Goal: Task Accomplishment & Management: Manage account settings

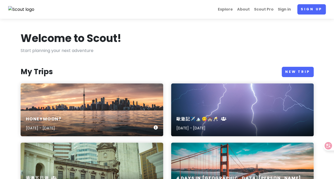
click at [93, 103] on div "Honeymoon? [DATE] - [DATE]" at bounding box center [92, 109] width 142 height 53
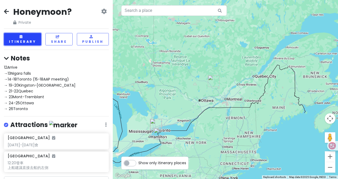
click at [34, 40] on button "Itinerary" at bounding box center [22, 39] width 37 height 12
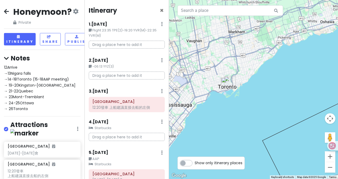
drag, startPoint x: 228, startPoint y: 79, endPoint x: 234, endPoint y: 153, distance: 74.3
click at [234, 153] on div at bounding box center [253, 89] width 169 height 179
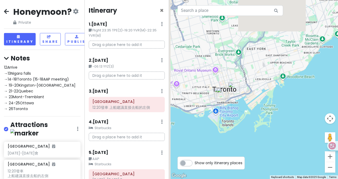
drag, startPoint x: 218, startPoint y: 78, endPoint x: 253, endPoint y: 120, distance: 54.3
click at [253, 120] on div at bounding box center [253, 89] width 169 height 179
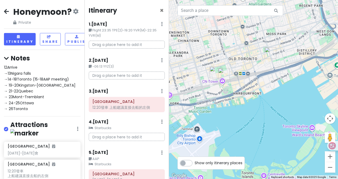
drag, startPoint x: 240, startPoint y: 111, endPoint x: 274, endPoint y: 102, distance: 34.7
click at [274, 103] on div at bounding box center [253, 89] width 169 height 179
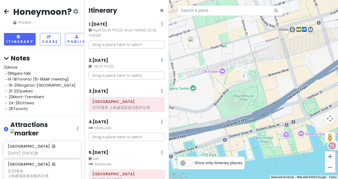
drag, startPoint x: 234, startPoint y: 102, endPoint x: 264, endPoint y: 135, distance: 44.6
click at [264, 138] on div at bounding box center [253, 89] width 169 height 179
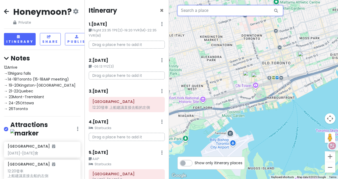
click at [242, 12] on input "text" at bounding box center [230, 10] width 106 height 11
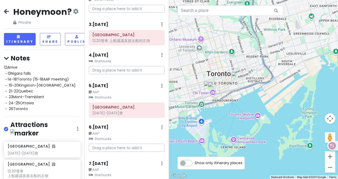
scroll to position [106, 0]
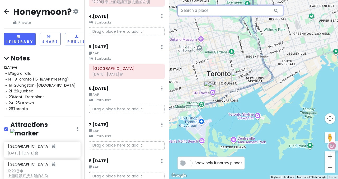
click at [240, 15] on input "text" at bounding box center [230, 10] width 106 height 11
type input "ㄔ"
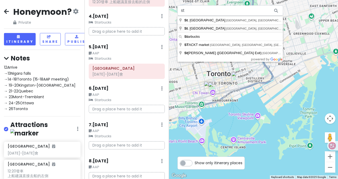
type input "St. [GEOGRAPHIC_DATA], [GEOGRAPHIC_DATA], [GEOGRAPHIC_DATA], [GEOGRAPHIC_DATA]"
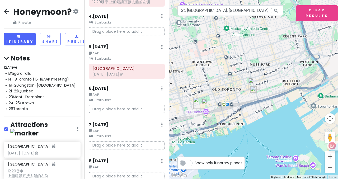
click at [254, 89] on img at bounding box center [253, 89] width 11 height 11
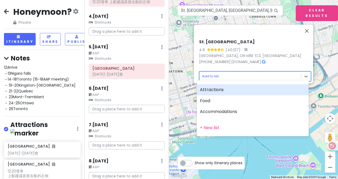
click at [242, 72] on body "Honeymoon? Private Change Dates Make a Copy Delete Trip Go Pro ⚡️ Give Feedback…" at bounding box center [169, 89] width 338 height 179
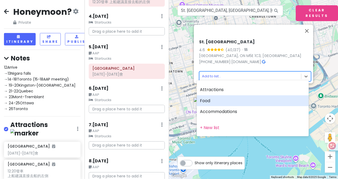
click at [220, 102] on div "Food" at bounding box center [253, 100] width 112 height 11
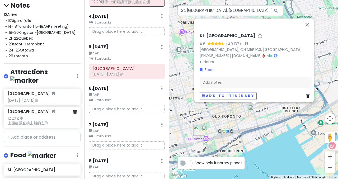
scroll to position [132, 0]
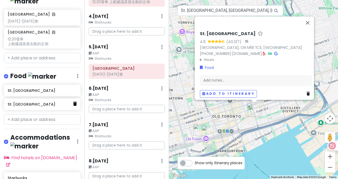
click at [73, 106] on icon at bounding box center [75, 104] width 4 height 4
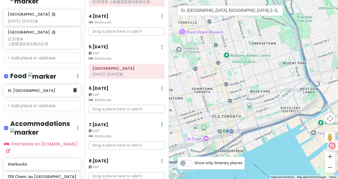
click at [60, 93] on h6 "St. [GEOGRAPHIC_DATA]" at bounding box center [40, 90] width 65 height 5
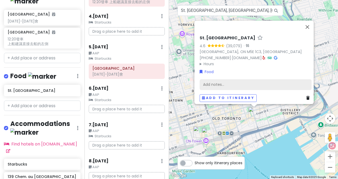
click at [206, 85] on div "Add notes..." at bounding box center [255, 84] width 112 height 11
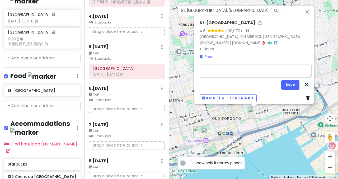
type textarea "x"
type textarea "s"
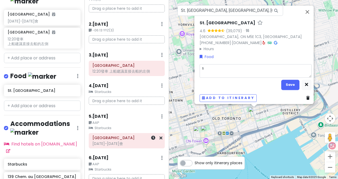
scroll to position [26, 0]
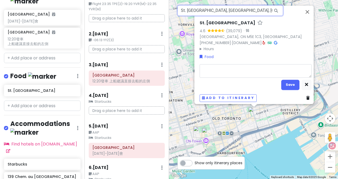
click at [268, 8] on input "St. [GEOGRAPHIC_DATA], [GEOGRAPHIC_DATA], [GEOGRAPHIC_DATA], [GEOGRAPHIC_DATA]" at bounding box center [230, 10] width 106 height 11
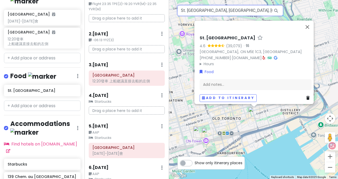
drag, startPoint x: 237, startPoint y: 10, endPoint x: 173, endPoint y: 13, distance: 64.2
click at [173, 13] on div "St. Lawrence Market 4.6 (39,079) · [GEOGRAPHIC_DATA] [PHONE_NUMBER] · [DOMAIN_N…" at bounding box center [253, 89] width 169 height 179
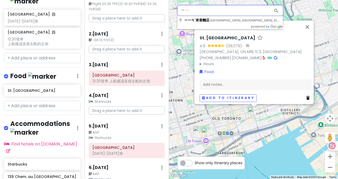
type input "ㄗㄧ"
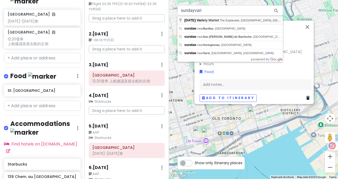
type input "[DATE] Variety Market, [GEOGRAPHIC_DATA], [GEOGRAPHIC_DATA], [GEOGRAPHIC_DATA],…"
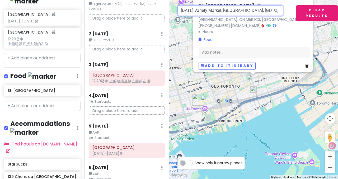
scroll to position [0, 20]
drag, startPoint x: 181, startPoint y: 11, endPoint x: 317, endPoint y: 12, distance: 135.9
click at [317, 12] on div "To navigate the map with touch gestures double-tap and hold your finger on the …" at bounding box center [253, 89] width 169 height 179
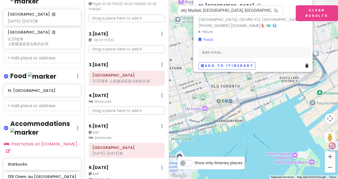
scroll to position [0, 0]
click at [252, 90] on img at bounding box center [253, 89] width 11 height 11
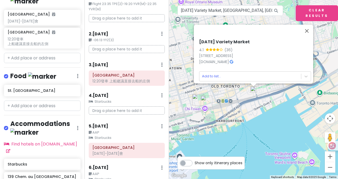
click at [256, 100] on div "[DATE] Variety Market 4.1 (36) [STREET_ADDRESS] [DOMAIN_NAME] · Add to list..." at bounding box center [253, 89] width 169 height 179
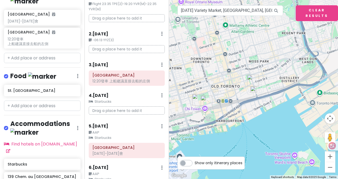
click at [251, 81] on img "St. Lawrence Market" at bounding box center [253, 81] width 16 height 16
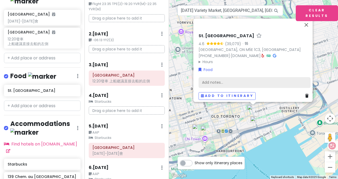
click at [217, 80] on div "Add notes..." at bounding box center [254, 82] width 112 height 11
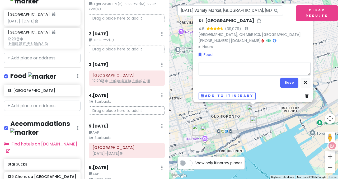
type textarea "x"
type textarea "q"
type textarea "x"
type textarea "q;"
type textarea "x"
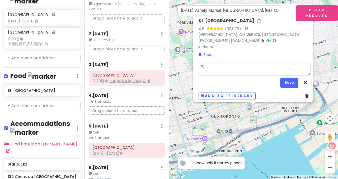
type textarea "q;6"
type textarea "x"
type textarea "q;61"
type textarea "x"
type textarea "q;6"
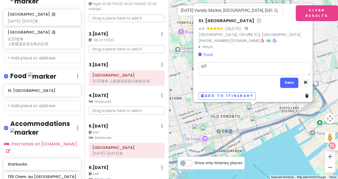
type textarea "x"
type textarea "q;"
type textarea "x"
type textarea "q"
type textarea "x"
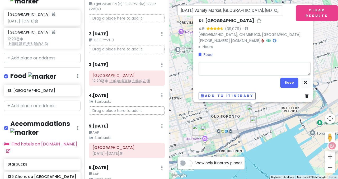
type textarea "ㄆ"
type textarea "x"
type textarea "ㄆㄤ"
type textarea "x"
type textarea "旁"
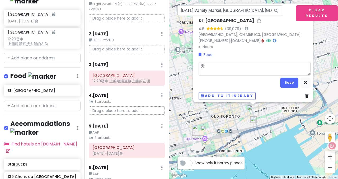
type textarea "x"
type textarea "旁ㄅ"
type textarea "x"
type textarea "旁ㄅㄧ"
type textarea "x"
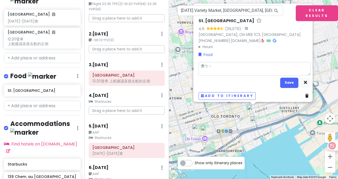
type textarea "旁ㄅㄧㄢ"
type textarea "x"
type textarea "旁邊"
type textarea "x"
type textarea "旁邊ㄍ"
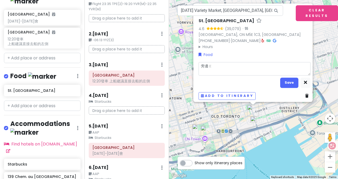
type textarea "x"
type textarea "旁邊ㄍㄨ"
type textarea "x"
type textarea "旁邊逛"
type textarea "x"
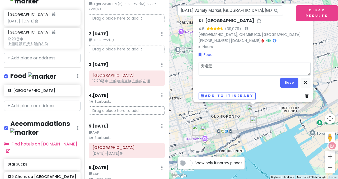
type textarea "旁邊逛:"
type textarea "x"
type textarea "旁邊逛:"
type textarea "x"
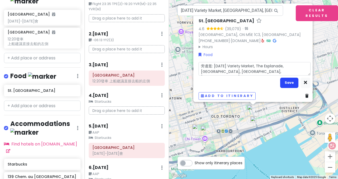
type textarea "旁邊逛: [DATE] Variety Market, The Esplanade, [GEOGRAPHIC_DATA], [GEOGRAPHIC_DATA]…"
click at [295, 80] on button "Save" at bounding box center [289, 83] width 18 height 10
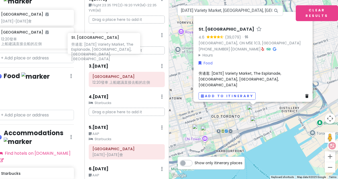
scroll to position [24, 0]
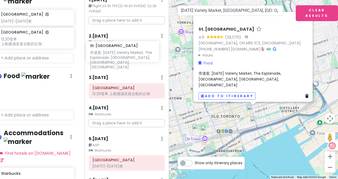
drag, startPoint x: 47, startPoint y: 103, endPoint x: 136, endPoint y: 57, distance: 99.8
click at [133, 55] on div "Honeymoon? Private Change Dates Make a Copy Delete Trip Go Pro ⚡️ Give Feedback…" at bounding box center [169, 89] width 338 height 179
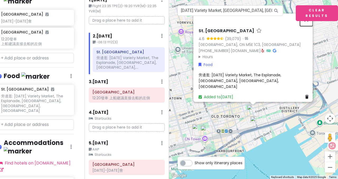
click at [308, 24] on button "Close" at bounding box center [306, 19] width 13 height 13
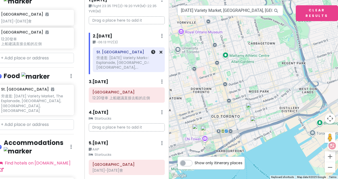
click at [130, 64] on div "旁邊逛: [DATE] Variety Market, The Esplanade, [GEOGRAPHIC_DATA], [GEOGRAPHIC_DATA]…" at bounding box center [128, 62] width 65 height 15
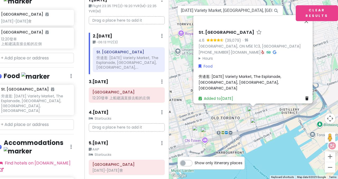
click at [235, 82] on div "旁邊逛: [DATE] Variety Market, The Esplanade, [GEOGRAPHIC_DATA], [GEOGRAPHIC_DATA]…" at bounding box center [254, 82] width 112 height 18
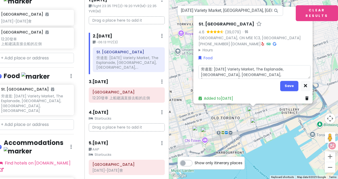
click at [228, 74] on textarea "旁邊逛: [DATE] Variety Market, The Esplanade, [GEOGRAPHIC_DATA], [GEOGRAPHIC_DATA]…" at bounding box center [254, 71] width 112 height 13
click at [198, 66] on textarea "旁邊逛: [DATE] Variety Market, The Esplanade, [GEOGRAPHIC_DATA], [GEOGRAPHIC_DATA]…" at bounding box center [254, 71] width 112 height 13
type textarea "x"
type textarea "ㄔ旁邊逛: [DATE] Variety Market, [GEOGRAPHIC_DATA], [GEOGRAPHIC_DATA], [GEOGRAPHIC_…"
type textarea "x"
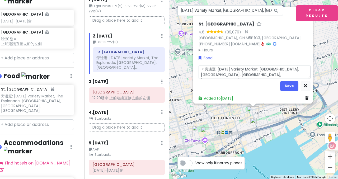
type textarea "吃旁邊逛: [DATE] Variety Market, [GEOGRAPHIC_DATA], [GEOGRAPHIC_DATA], [GEOGRAPHIC_…"
type textarea "x"
type textarea "吃 ㄋ旁邊逛: [DATE] Variety Market, [GEOGRAPHIC_DATA], [GEOGRAPHIC_DATA], [GEOGRAPHI…"
type textarea "x"
type textarea "吃 旁邊逛: [DATE] Variety Market, [GEOGRAPHIC_DATA], [GEOGRAPHIC_DATA], [GEOGRAPHIC…"
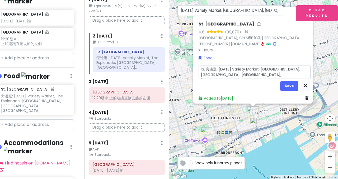
type textarea "x"
type textarea "吃旁邊逛: [DATE] Variety Market, [GEOGRAPHIC_DATA], [GEOGRAPHIC_DATA], [GEOGRAPHIC_…"
type textarea "x"
type textarea "旁邊逛: [DATE] Variety Market, The Esplanade, [GEOGRAPHIC_DATA], [GEOGRAPHIC_DATA]…"
type textarea "x"
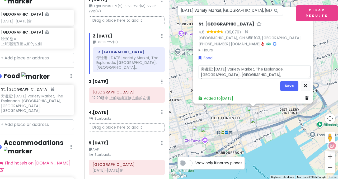
type textarea "ㄌ旁邊逛: [DATE] Variety Market, The Esplanade, [GEOGRAPHIC_DATA], [GEOGRAPHIC_DATA…"
type textarea "x"
type textarea "ㄌㄨ旁邊逛: [DATE] Variety Market, [GEOGRAPHIC_DATA], [GEOGRAPHIC_DATA], [GEOGRAPHIC…"
type textarea "x"
type textarea "龍旁邊逛: [DATE] Variety Market, [GEOGRAPHIC_DATA], [GEOGRAPHIC_DATA], [GEOGRAPHIC_…"
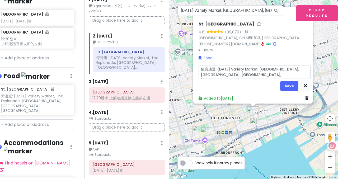
type textarea "x"
type textarea "旁邊逛: [DATE] Variety Market, The Esplanade, [GEOGRAPHIC_DATA], [GEOGRAPHIC_DATA]…"
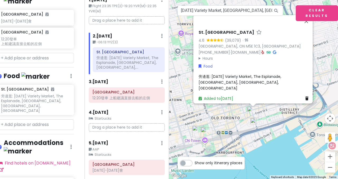
click at [198, 80] on span "旁邊逛: [DATE] Variety Market, The Esplanade, [GEOGRAPHIC_DATA], [GEOGRAPHIC_DATA]…" at bounding box center [240, 82] width 84 height 17
type textarea "x"
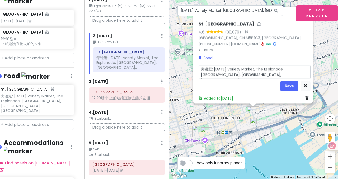
drag, startPoint x: 217, startPoint y: 73, endPoint x: 191, endPoint y: 60, distance: 28.9
click at [193, 60] on div "St. Lawrence Market 4.6 (39,079) · [GEOGRAPHIC_DATA], [GEOGRAPHIC_DATA] [PHONE_…" at bounding box center [252, 55] width 119 height 97
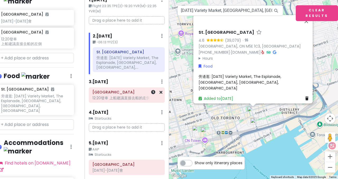
click at [115, 96] on div "12:20發車 上船建議直接去船的左側" at bounding box center [126, 98] width 69 height 5
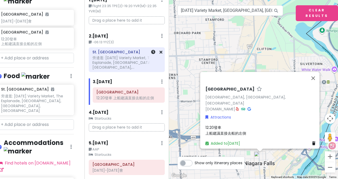
click at [113, 60] on div "旁邊逛: [DATE] Variety Market, The Esplanade, [GEOGRAPHIC_DATA], [GEOGRAPHIC_DATA]…" at bounding box center [126, 62] width 69 height 15
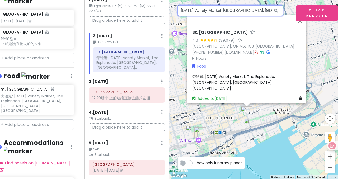
click at [220, 10] on input "[DATE] Variety Market, [GEOGRAPHIC_DATA], [GEOGRAPHIC_DATA], [GEOGRAPHIC_DATA],…" at bounding box center [230, 10] width 106 height 11
click at [130, 20] on p "Drag a place here to add it" at bounding box center [127, 20] width 76 height 8
click at [237, 8] on input "[DATE] Variety Market, [GEOGRAPHIC_DATA], [GEOGRAPHIC_DATA], [GEOGRAPHIC_DATA],…" at bounding box center [230, 10] width 106 height 11
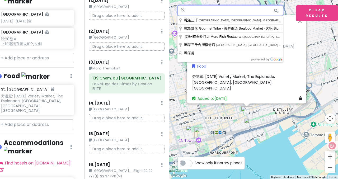
scroll to position [422, 0]
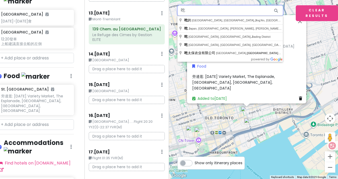
type input "吃"
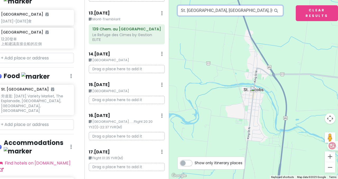
click at [213, 12] on input "St. [GEOGRAPHIC_DATA], [GEOGRAPHIC_DATA], [GEOGRAPHIC_DATA]" at bounding box center [230, 10] width 106 height 11
drag, startPoint x: 203, startPoint y: 12, endPoint x: 263, endPoint y: 12, distance: 59.6
click at [263, 12] on input "St. [GEOGRAPHIC_DATA], [GEOGRAPHIC_DATA], [GEOGRAPHIC_DATA]" at bounding box center [230, 10] width 106 height 11
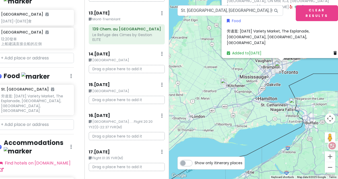
drag, startPoint x: 282, startPoint y: 121, endPoint x: 234, endPoint y: 92, distance: 55.9
click at [234, 92] on div "St. Lawrence Market 4.6 (39,079) · [GEOGRAPHIC_DATA], [GEOGRAPHIC_DATA] [PHONE_…" at bounding box center [253, 89] width 169 height 179
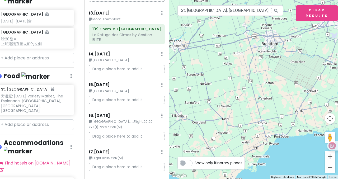
drag, startPoint x: 270, startPoint y: 115, endPoint x: 220, endPoint y: 40, distance: 89.8
click at [220, 40] on div "St. Lawrence Market 4.6 (39,079) · [GEOGRAPHIC_DATA], [GEOGRAPHIC_DATA] [PHONE_…" at bounding box center [253, 89] width 169 height 179
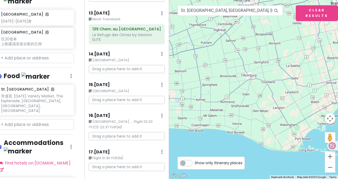
drag, startPoint x: 275, startPoint y: 93, endPoint x: 335, endPoint y: 71, distance: 63.8
click at [333, 71] on div "St. Lawrence Market 4.6 (39,079) · [GEOGRAPHIC_DATA], [GEOGRAPHIC_DATA] [PHONE_…" at bounding box center [253, 89] width 169 height 179
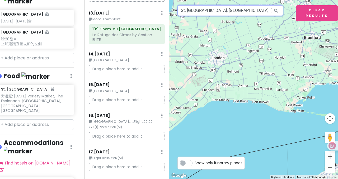
click at [243, 15] on input "St. [GEOGRAPHIC_DATA], [GEOGRAPHIC_DATA], [GEOGRAPHIC_DATA], [GEOGRAPHIC_DATA],…" at bounding box center [230, 10] width 106 height 11
drag, startPoint x: 235, startPoint y: 11, endPoint x: 337, endPoint y: 11, distance: 102.6
click at [333, 11] on div "To navigate the map with touch gestures double-tap and hold your finger on the …" at bounding box center [253, 89] width 169 height 179
click at [254, 4] on div "St. Lawrence Market 4.6 (39,079) · [GEOGRAPHIC_DATA], [GEOGRAPHIC_DATA] [PHONE_…" at bounding box center [253, 89] width 169 height 179
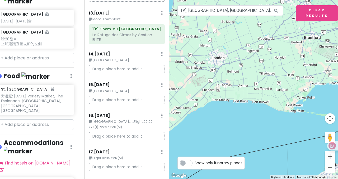
scroll to position [0, 0]
click at [234, 12] on input "St. [GEOGRAPHIC_DATA], [GEOGRAPHIC_DATA], [GEOGRAPHIC_DATA], [GEOGRAPHIC_DATA],…" at bounding box center [230, 10] width 106 height 11
click at [229, 10] on input "St. [GEOGRAPHIC_DATA], [GEOGRAPHIC_DATA], [GEOGRAPHIC_DATA], [GEOGRAPHIC_DATA],…" at bounding box center [230, 10] width 106 height 11
drag, startPoint x: 254, startPoint y: 11, endPoint x: 247, endPoint y: 11, distance: 6.6
click at [254, 11] on input "St. [GEOGRAPHIC_DATA], [GEOGRAPHIC_DATA], [GEOGRAPHIC_DATA], [GEOGRAPHIC_DATA],…" at bounding box center [230, 10] width 106 height 11
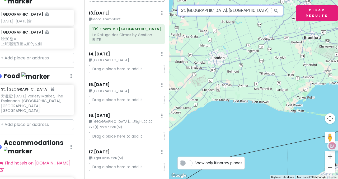
scroll to position [0, 40]
drag, startPoint x: 235, startPoint y: 10, endPoint x: 337, endPoint y: 17, distance: 102.3
click at [333, 17] on div "To navigate the map with touch gestures double-tap and hold your finger on the …" at bounding box center [253, 89] width 169 height 179
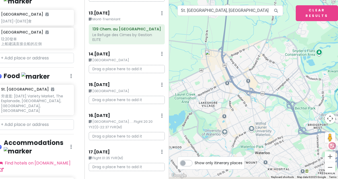
drag, startPoint x: 283, startPoint y: 111, endPoint x: 224, endPoint y: 78, distance: 68.3
click at [224, 78] on div at bounding box center [253, 89] width 169 height 179
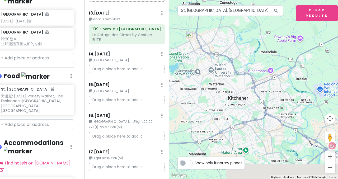
drag, startPoint x: 278, startPoint y: 111, endPoint x: 253, endPoint y: 79, distance: 39.7
click at [253, 79] on div at bounding box center [253, 89] width 169 height 179
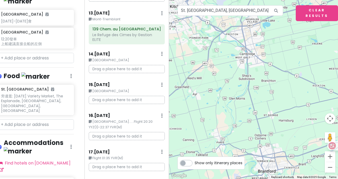
drag, startPoint x: 278, startPoint y: 123, endPoint x: 220, endPoint y: 55, distance: 90.4
click at [220, 55] on div at bounding box center [253, 89] width 169 height 179
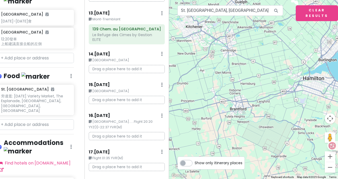
drag, startPoint x: 303, startPoint y: 107, endPoint x: 255, endPoint y: 61, distance: 65.9
click at [255, 61] on div at bounding box center [253, 89] width 169 height 179
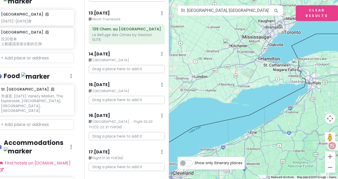
click at [290, 86] on div at bounding box center [253, 89] width 169 height 179
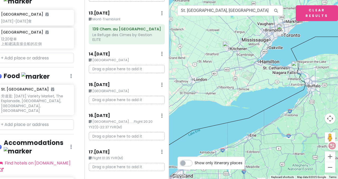
drag, startPoint x: 290, startPoint y: 86, endPoint x: 289, endPoint y: 89, distance: 3.5
click at [289, 89] on div at bounding box center [253, 89] width 169 height 179
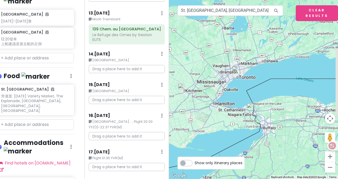
drag, startPoint x: 284, startPoint y: 42, endPoint x: 238, endPoint y: 86, distance: 62.7
click at [238, 86] on div at bounding box center [253, 89] width 169 height 179
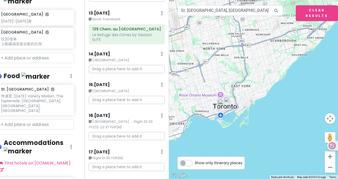
drag, startPoint x: 235, startPoint y: 65, endPoint x: 261, endPoint y: 66, distance: 25.9
click at [261, 63] on div at bounding box center [253, 89] width 169 height 179
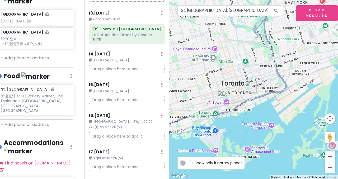
drag, startPoint x: 233, startPoint y: 108, endPoint x: 274, endPoint y: 84, distance: 47.0
click at [274, 84] on div at bounding box center [253, 89] width 169 height 179
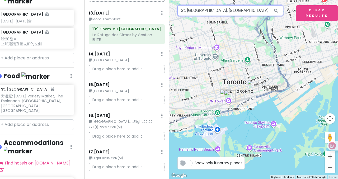
click at [212, 13] on input "St. [GEOGRAPHIC_DATA], [GEOGRAPHIC_DATA]" at bounding box center [230, 10] width 106 height 11
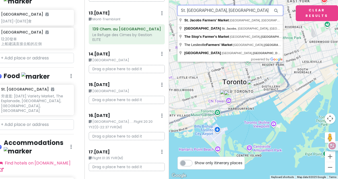
drag, startPoint x: 229, startPoint y: 11, endPoint x: 90, endPoint y: 11, distance: 139.0
click at [90, 11] on div "Honeymoon? Private Change Dates Make a Copy Delete Trip Go Pro ⚡️ Give Feedback…" at bounding box center [169, 89] width 338 height 179
type input "ㄔ"
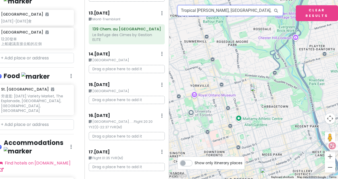
click at [226, 11] on input "Tropical [PERSON_NAME], [GEOGRAPHIC_DATA], [GEOGRAPHIC_DATA], [GEOGRAPHIC_DATA]…" at bounding box center [230, 10] width 106 height 11
click at [211, 11] on input "Tropical [PERSON_NAME], [GEOGRAPHIC_DATA], [GEOGRAPHIC_DATA], [GEOGRAPHIC_DATA]…" at bounding box center [230, 10] width 106 height 11
drag, startPoint x: 209, startPoint y: 11, endPoint x: 337, endPoint y: 14, distance: 128.5
click at [333, 14] on div "To navigate the map with touch gestures double-tap and hold your finger on the …" at bounding box center [253, 89] width 169 height 179
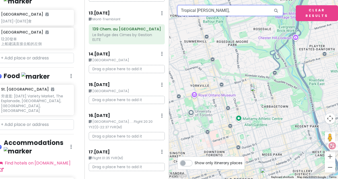
scroll to position [0, 0]
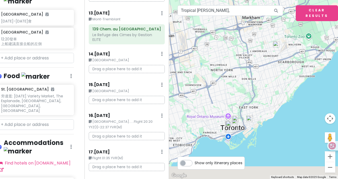
drag, startPoint x: 263, startPoint y: 156, endPoint x: 258, endPoint y: 104, distance: 52.5
click at [259, 106] on div at bounding box center [253, 89] width 169 height 179
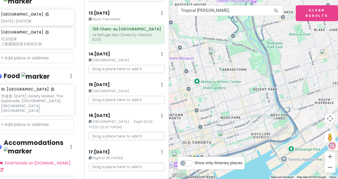
drag, startPoint x: 275, startPoint y: 112, endPoint x: 227, endPoint y: 107, distance: 47.8
click at [227, 107] on div at bounding box center [253, 89] width 169 height 179
click at [212, 51] on img at bounding box center [211, 52] width 11 height 11
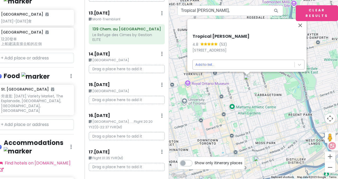
click at [215, 60] on body "Honeymoon? Private Change Dates Make a Copy Delete Trip Go Pro ⚡️ Give Feedback…" at bounding box center [169, 89] width 338 height 179
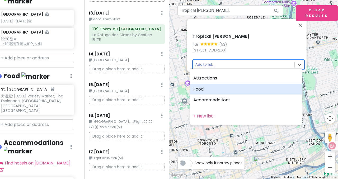
click at [219, 90] on div "Food" at bounding box center [246, 89] width 112 height 11
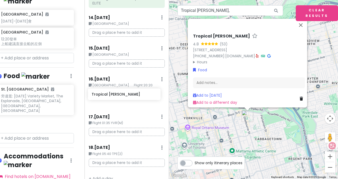
scroll to position [464, 0]
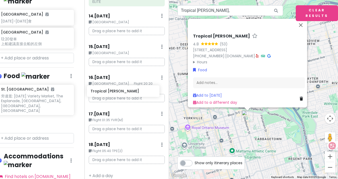
drag, startPoint x: 27, startPoint y: 118, endPoint x: 118, endPoint y: 90, distance: 94.6
click at [118, 90] on div "Honeymoon? Private Change Dates Make a Copy Delete Trip Go Pro ⚡️ Give Feedback…" at bounding box center [169, 89] width 338 height 179
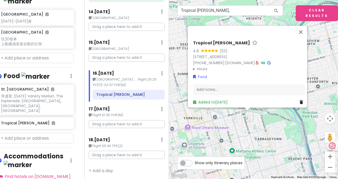
scroll to position [458, 0]
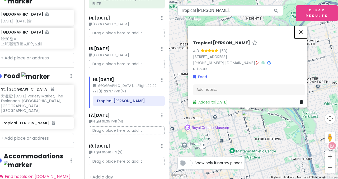
click at [300, 29] on button "Close" at bounding box center [300, 32] width 13 height 13
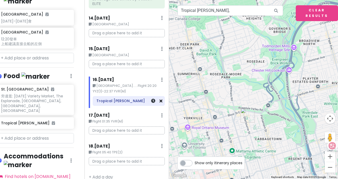
click at [159, 99] on icon at bounding box center [160, 101] width 3 height 4
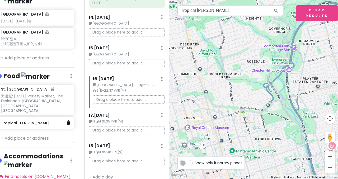
click at [66, 120] on icon at bounding box center [68, 122] width 4 height 4
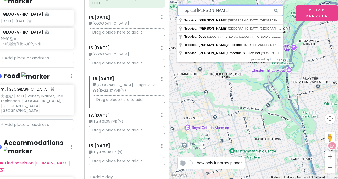
click at [233, 9] on input "Tropical [PERSON_NAME]," at bounding box center [230, 10] width 106 height 11
type input "Tropical Joes, [GEOGRAPHIC_DATA], [GEOGRAPHIC_DATA], [GEOGRAPHIC_DATA], [GEOGRA…"
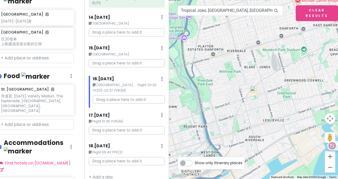
click at [253, 88] on img at bounding box center [253, 89] width 11 height 11
click at [253, 90] on img at bounding box center [253, 89] width 11 height 11
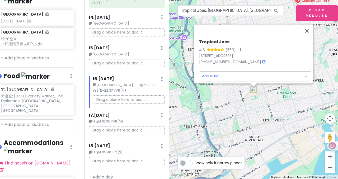
click at [247, 75] on body "Honeymoon? Private Change Dates Make a Copy Delete Trip Go Pro ⚡️ Give Feedback…" at bounding box center [169, 89] width 338 height 179
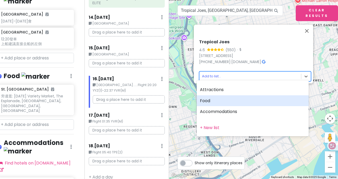
click at [216, 99] on div "Food" at bounding box center [253, 100] width 112 height 11
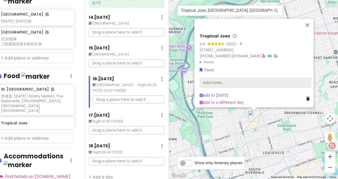
click at [221, 78] on div "Add notes..." at bounding box center [255, 82] width 112 height 11
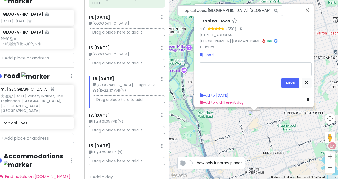
type textarea "x"
type textarea "推oxtail 飯、 jerk chicken stuffed patty(夾餅)"
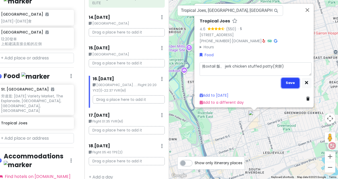
click at [288, 80] on button "Save" at bounding box center [290, 83] width 18 height 10
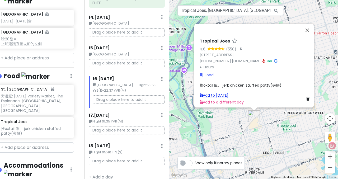
click at [223, 93] on link "Add to [DATE]" at bounding box center [213, 95] width 29 height 5
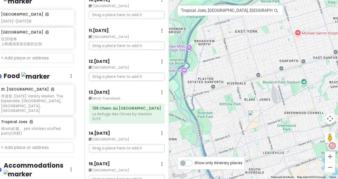
scroll to position [422, 0]
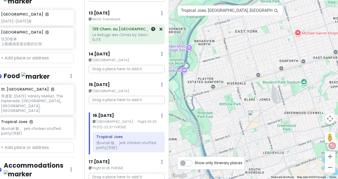
click at [134, 32] on div "Le Refuge des Cimes by Gestion ELITE" at bounding box center [126, 36] width 69 height 9
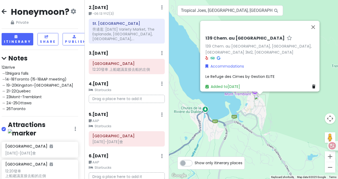
scroll to position [0, 0]
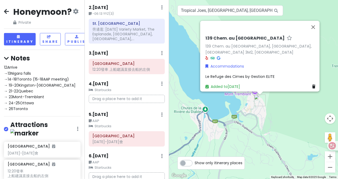
click at [18, 95] on span "12Arrive →13Nigara falls →14-18Toronto (15-18AAP meeting) → 19-20Kingston-[GEOG…" at bounding box center [39, 88] width 71 height 47
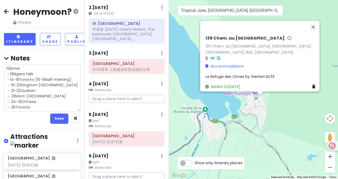
scroll to position [1, 0]
click at [34, 100] on textarea "12Arrive →13Nigara falls →14-18Toronto (15-18AAP meeting) → 19-20Kingston-[GEOG…" at bounding box center [42, 87] width 77 height 47
click at [36, 100] on textarea "12Arrive →13Nigara falls →14-18Toronto (15-18AAP meeting) → 19-20Kingston-[GEOG…" at bounding box center [42, 87] width 77 height 47
drag, startPoint x: 17, startPoint y: 99, endPoint x: 11, endPoint y: 99, distance: 5.8
click at [11, 99] on textarea "12Arrive →13Nigara falls →14-18Toronto (15-18AAP meeting) → 19-20Kingston-[GEOG…" at bounding box center [42, 87] width 77 height 47
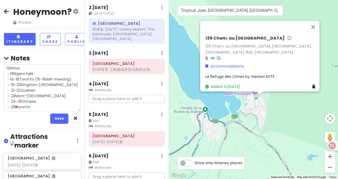
type textarea "x"
type textarea "12Arrive →13Nigara falls →14-18Toronto (15-18AAP meeting) → 120Kingston-[GEOGRA…"
type textarea "x"
type textarea "12Arrive →13Nigara falls →14-18Toronto (15-18AAP meeting) → 1820Kingston-[GEOGR…"
type textarea "x"
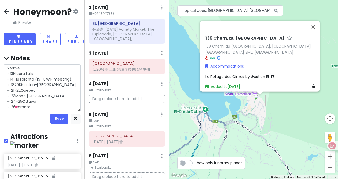
type textarea "12Arrive →13Nigara falls →14-18Toronto (15-18AAP meeting) → 18-20Kingston-[GEOG…"
type textarea "x"
type textarea "12Arrive →13Nigara falls →14-18Toronto (15-18AAP meeting) → 18-120Kingston-[GEO…"
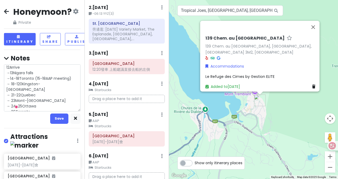
type textarea "x"
type textarea "12Arrive →13Nigara falls →14-18Toronto (15-18AAP meeting) → 18-1920Kingston-[GE…"
click at [42, 100] on textarea "12Arrive →13Nigara falls →14-18Toronto (15-18AAP meeting) → 18-1920Kingston-[GE…" at bounding box center [42, 87] width 77 height 47
type textarea "x"
type textarea "12Arrive →13Nigara falls →14-18Toronto (15-18AAP meeting) → 18-1920Kingston [GE…"
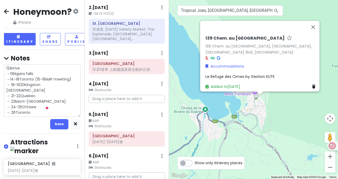
click at [24, 99] on textarea "12Arrive →13Nigara falls →14-18Toronto (15-18AAP meeting) → 18-1920Kingston [GE…" at bounding box center [42, 90] width 77 height 52
type textarea "x"
type textarea "12Arrive →13Nigara falls →14-18Toronto (15-18AAP meeting) → 18-192Kingston [GEO…"
type textarea "x"
type textarea "12Arrive →13Nigara falls →14-18Toronto (15-18AAP meeting) → 18-19Kingston [GEOG…"
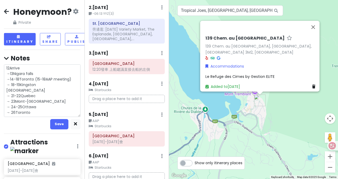
drag, startPoint x: 11, startPoint y: 100, endPoint x: 5, endPoint y: 101, distance: 6.4
click at [5, 101] on textarea "12Arrive →13Nigara falls →14-18Toronto (15-18AAP meeting) → 18-19Kingston [GEOG…" at bounding box center [42, 90] width 77 height 52
click at [6, 105] on textarea "12Arrive →13Nigara falls →14-18Toronto (15-18AAP meeting) → 18-19Kingston [GEOG…" at bounding box center [42, 90] width 77 height 52
type textarea "x"
type textarea "12Arrive →13Nigara falls →14-18Toronto (15-18AAP meeting) → 18-19Kingston → [GE…"
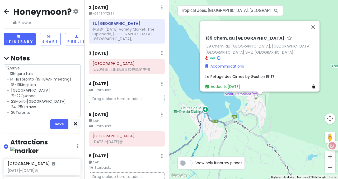
type textarea "x"
type textarea "12Arrive →13Nigara falls →14-18Toronto (15-18AAP meeting) → 18-19Kingston → 1Mo…"
type textarea "x"
type textarea "12Arrive →13Nigara falls →14-18Toronto (15-18AAP meeting) → 18-19Kingston → 19M…"
type textarea "x"
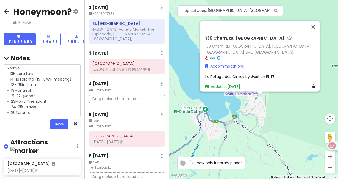
type textarea "12Arrive →13Nigara falls →14-18Toronto (15-18AAP meeting) → 18-19Kingston → 19-…"
type textarea "x"
type textarea "12Arrive →13Nigara falls →14-18Toronto (15-18AAP meeting) → 18-19Kingston → 19-…"
type textarea "x"
type textarea "12Arrive →13Nigara falls →14-18Toronto (15-18AAP meeting) → 18-19Kingston → 19-…"
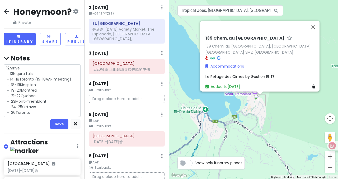
type textarea "x"
type textarea "12Arrive →13Nigara falls →14-18Toronto (15-18AAP meeting) → 18-19Kingston → 19-…"
type textarea "x"
type textarea "12Arrive →13Nigara falls →14-18Toronto (15-18AAP meeting) → 18-19Kingston → 19-…"
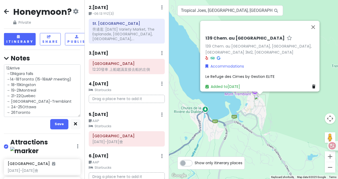
click at [16, 111] on textarea "12Arrive →13Nigara falls →14-18Toronto (15-18AAP meeting) → 18-19Kingston → 19-…" at bounding box center [42, 90] width 77 height 52
click at [20, 107] on textarea "12Arrive →13Nigara falls →14-18Toronto (15-18AAP meeting) → 18-19Kingston → 19-…" at bounding box center [42, 90] width 77 height 52
type textarea "x"
type textarea "12Arrive →13Nigara falls →14-18Toronto (15-18AAP meeting) → 18-19Kingston → 19-…"
type textarea "x"
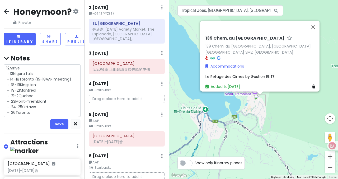
type textarea "12Arrive →13Nigara falls →14-18Toronto (15-18AAP meeting) → 18-19Kingston → 19-…"
click at [16, 113] on textarea "12Arrive →13Nigara falls →14-18Toronto (15-18AAP meeting) → 18-19Kingston → 19-…" at bounding box center [42, 90] width 77 height 52
type textarea "x"
type textarea "12Arrive →13Nigara falls →14-18Toronto (15-18AAP meeting) → 18-19Kingston → 19-…"
type textarea "x"
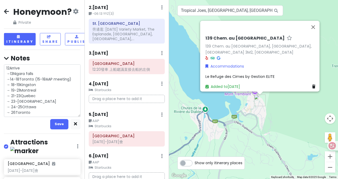
type textarea "12Arrive →13Nigara falls →14-18Toronto (15-18AAP meeting) → 18-19Kingston → 19-…"
type textarea "x"
type textarea "12Arrive →13Nigara falls →14-18Toronto (15-18AAP meeting) → 18-19Kingston → 19-…"
drag, startPoint x: 22, startPoint y: 117, endPoint x: 18, endPoint y: 117, distance: 4.0
click at [18, 117] on textarea "12Arrive →13Nigara falls →14-18Toronto (15-18AAP meeting) → 18-19Kingston → 19-…" at bounding box center [42, 90] width 77 height 52
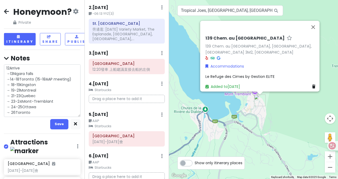
click at [12, 117] on textarea "12Arrive →13Nigara falls →14-18Toronto (15-18AAP meeting) → 18-19Kingston → 19-…" at bounding box center [42, 90] width 77 height 52
type textarea "x"
type textarea "12Arrive →13Nigara falls →14-18Toronto (15-18AAP meeting) → 18-19Kingston → 19-…"
type textarea "x"
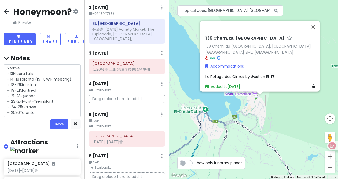
type textarea "12Arrive →13Nigara falls →14-18Toronto (15-18AAP meeting) → 18-19Kingston → 19-…"
type textarea "x"
type textarea "12Arrive →13Nigara falls →14-18Toronto (15-18AAP meeting) → 18-19Kingston → 19-…"
click at [58, 129] on button "Save" at bounding box center [59, 124] width 18 height 10
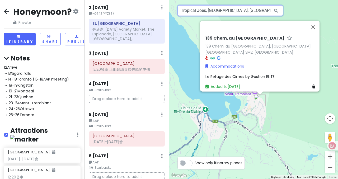
scroll to position [0, 12]
drag, startPoint x: 182, startPoint y: 10, endPoint x: 337, endPoint y: 13, distance: 155.4
click at [333, 11] on div "1 139 Chem. au Pied de la Montagne 139 Chem. au [GEOGRAPHIC_DATA], [GEOGRAPHIC_…" at bounding box center [253, 89] width 169 height 179
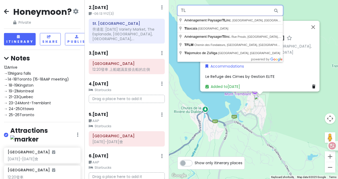
type input "T"
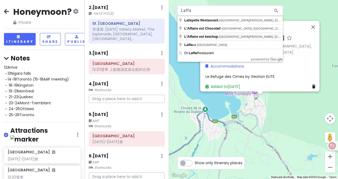
type input "L'Affaire est ketchup, [GEOGRAPHIC_DATA][PERSON_NAME], [GEOGRAPHIC_DATA], [GEOG…"
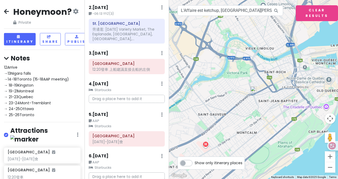
click at [254, 92] on img at bounding box center [253, 89] width 11 height 11
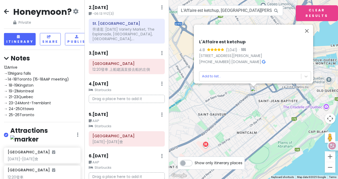
click at [271, 79] on div "L'Affaire est ketchup 4.8 (1,041) · [STREET_ADDRESS][PERSON_NAME] [PHONE_NUMBER…" at bounding box center [255, 60] width 116 height 46
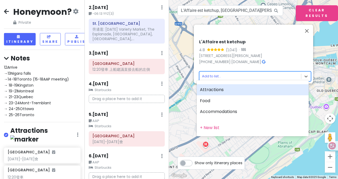
click at [256, 78] on body "Honeymoon? Private Change Dates Make a Copy Delete Trip Go Pro ⚡️ Give Feedback…" at bounding box center [169, 89] width 338 height 179
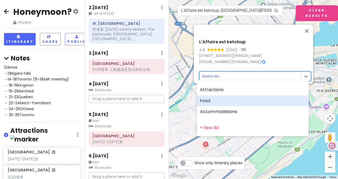
click at [222, 101] on div "Food" at bounding box center [253, 100] width 112 height 11
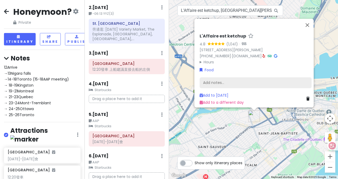
click at [217, 79] on div "Add notes..." at bounding box center [255, 82] width 112 height 11
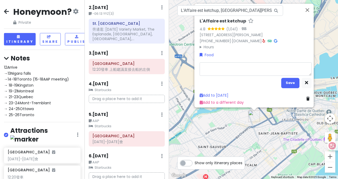
type textarea "x"
type textarea "2"
type textarea "x"
type textarea "20"
type textarea "x"
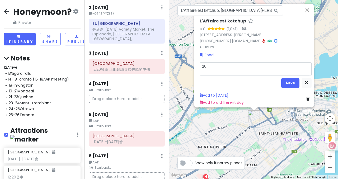
type textarea "20:"
type textarea "x"
type textarea "20:3"
type textarea "x"
type textarea "20:30"
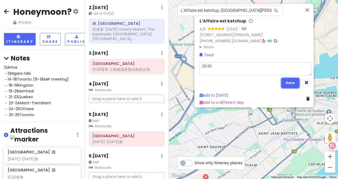
click at [287, 79] on button "Save" at bounding box center [290, 83] width 18 height 10
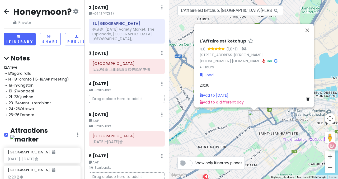
click at [215, 82] on div "20:30" at bounding box center [255, 85] width 112 height 6
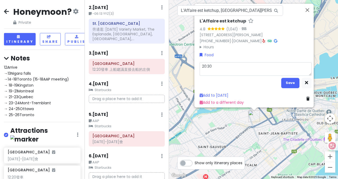
click at [213, 69] on textarea "20:30" at bounding box center [255, 68] width 112 height 13
type textarea "x"
type textarea "20:30"
type textarea "x"
type textarea "20:30 無菜單法餐"
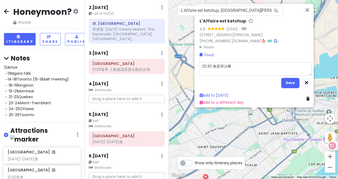
click at [200, 63] on textarea "20:30 無菜單法餐" at bounding box center [255, 68] width 112 height 13
type textarea "x"
type textarea "120:30 無菜單法餐"
type textarea "x"
type textarea "1220:30 無菜單法餐"
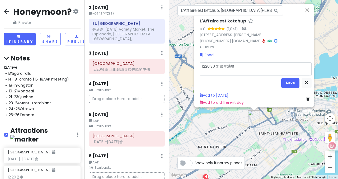
type textarea "x"
type textarea "120:30 無菜單法餐"
type textarea "x"
type textarea "1020:30 無菜單法餐"
type textarea "x"
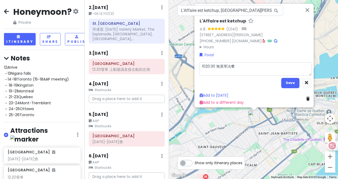
type textarea "10/20:30 無菜單法餐"
type textarea "x"
type textarea "10/220:30 無菜單法餐"
type textarea "x"
type textarea "10/2120:30 無菜單法餐"
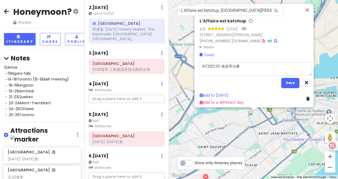
type textarea "x"
type textarea "[DATE] 20:30 無菜單法餐"
type textarea "x"
type textarea "[DATE] 20:30 無菜單法餐"
type textarea "x"
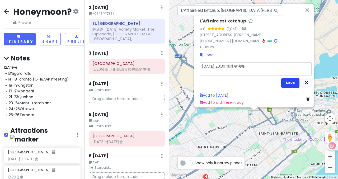
type textarea "[DATE] 20:30 無菜單法餐"
click at [294, 79] on button "Save" at bounding box center [290, 83] width 18 height 10
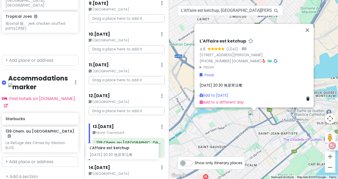
scroll to position [336, 0]
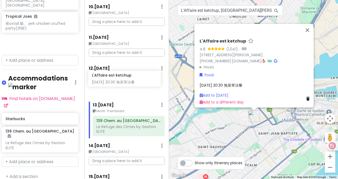
drag, startPoint x: 41, startPoint y: 42, endPoint x: 125, endPoint y: 82, distance: 93.1
click at [125, 82] on div "Honeymoon? Private Change Dates Make a Copy Delete Trip Go Pro ⚡️ Give Feedback…" at bounding box center [169, 89] width 338 height 179
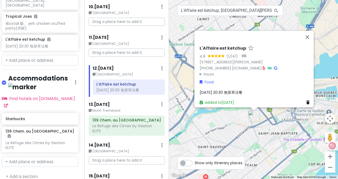
scroll to position [225, 2]
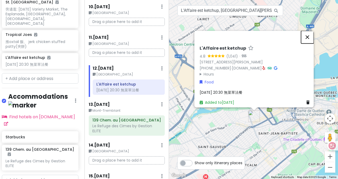
click at [310, 36] on button "Close" at bounding box center [307, 37] width 13 height 13
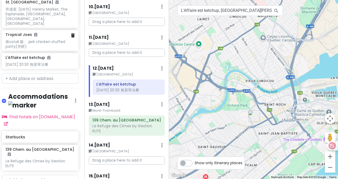
scroll to position [0, 2]
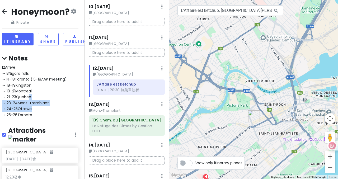
drag, startPoint x: 29, startPoint y: 106, endPoint x: 35, endPoint y: 117, distance: 12.6
click at [35, 117] on div "12Arrive →13Nigara falls →14-18Toronto (15-18AAP meeting) → 18-19Kingston → 19-…" at bounding box center [40, 90] width 77 height 53
type textarea "x"
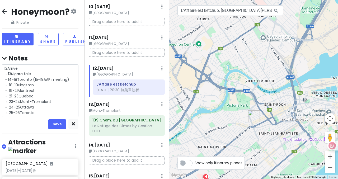
click at [35, 117] on textarea "12Arrive →13Nigara falls →14-18Toronto (15-18AAP meeting) → 18-19Kingston → 19-…" at bounding box center [40, 90] width 77 height 52
click at [72, 126] on icon "button" at bounding box center [73, 123] width 3 height 3
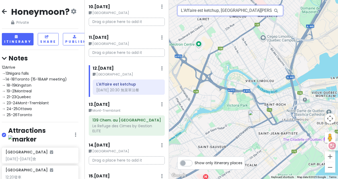
click at [196, 13] on input "L'Affaire est ketchup, [GEOGRAPHIC_DATA][PERSON_NAME], [GEOGRAPHIC_DATA], [GEOG…" at bounding box center [230, 10] width 106 height 11
drag, startPoint x: 182, startPoint y: 11, endPoint x: 337, endPoint y: 19, distance: 155.9
click at [333, 19] on div "1 L'Affaire est ketchup, [GEOGRAPHIC_DATA][PERSON_NAME], [GEOGRAPHIC_DATA], [GE…" at bounding box center [253, 89] width 169 height 179
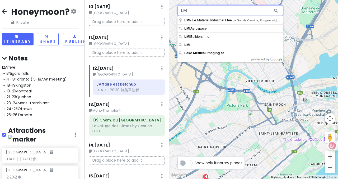
type input "L"
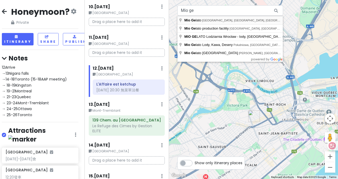
type input "Mio Gelato, [GEOGRAPHIC_DATA], [GEOGRAPHIC_DATA], [GEOGRAPHIC_DATA], [GEOGRAPHI…"
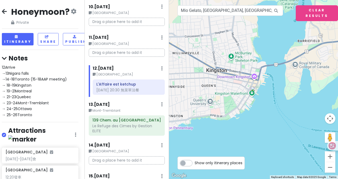
click at [253, 88] on img at bounding box center [253, 89] width 11 height 11
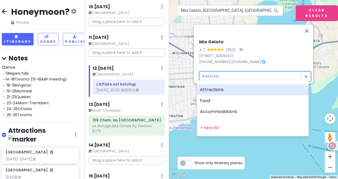
click at [242, 74] on body "Honeymoon? Private Change Dates Make a Copy Delete Trip Go Pro ⚡️ Give Feedback…" at bounding box center [169, 89] width 338 height 179
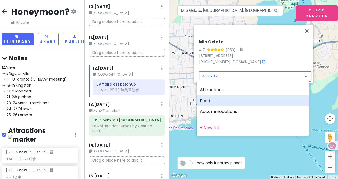
click at [206, 99] on div "Food" at bounding box center [253, 100] width 112 height 11
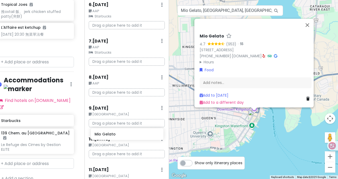
scroll to position [204, 0]
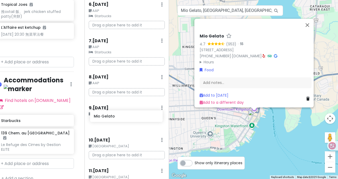
drag, startPoint x: 34, startPoint y: 88, endPoint x: 122, endPoint y: 118, distance: 92.9
click at [122, 117] on div "Honeymoon? Private Change Dates Make a Copy Delete Trip Go Pro ⚡️ Give Feedback…" at bounding box center [169, 89] width 338 height 179
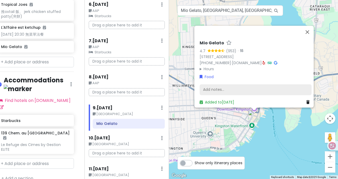
scroll to position [241, 7]
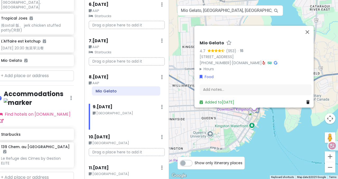
drag, startPoint x: 122, startPoint y: 114, endPoint x: 121, endPoint y: 88, distance: 26.4
click at [121, 88] on div "Itinerary × 1 . [DATE] Edit Day Notes Delete Day Flight 23:35 TPE(2)-19:20 YVR(…" at bounding box center [126, 89] width 84 height 179
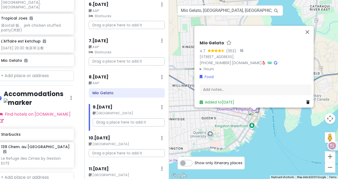
click at [102, 80] on small "AAP" at bounding box center [127, 82] width 76 height 5
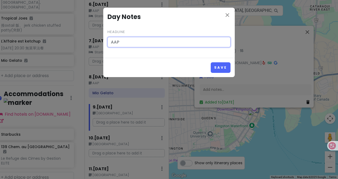
drag, startPoint x: 130, startPoint y: 44, endPoint x: 77, endPoint y: 46, distance: 53.3
click at [77, 46] on div "close Day Notes Headline AAP Save" at bounding box center [169, 89] width 338 height 179
type input "AAP、[GEOGRAPHIC_DATA]"
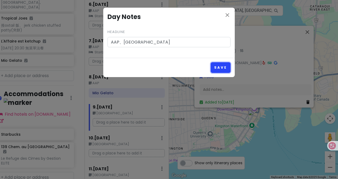
click at [218, 65] on button "Save" at bounding box center [221, 67] width 20 height 10
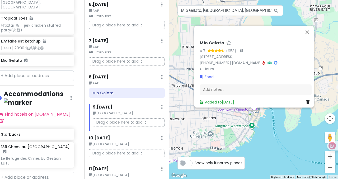
click at [102, 80] on small "AAP" at bounding box center [127, 82] width 76 height 5
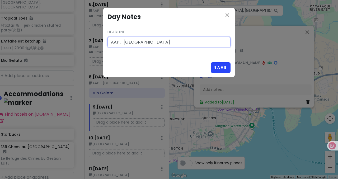
type input "AAP、[GEOGRAPHIC_DATA]"
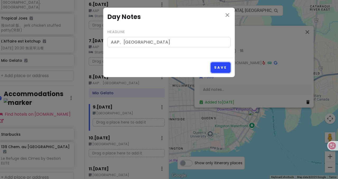
click at [217, 66] on button "Save" at bounding box center [221, 67] width 20 height 10
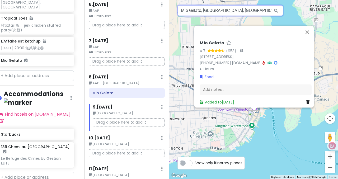
click at [242, 13] on input "Mio Gelato, [GEOGRAPHIC_DATA], [GEOGRAPHIC_DATA], [GEOGRAPHIC_DATA], [GEOGRAPHI…" at bounding box center [230, 10] width 106 height 11
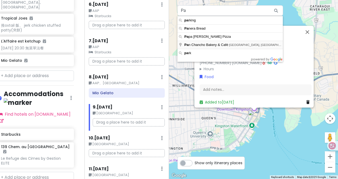
type input "Pan [PERSON_NAME] & Café, [GEOGRAPHIC_DATA], [GEOGRAPHIC_DATA], [GEOGRAPHIC_DAT…"
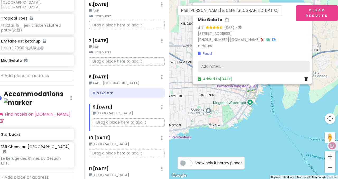
click at [219, 61] on div "Add notes..." at bounding box center [254, 66] width 112 height 11
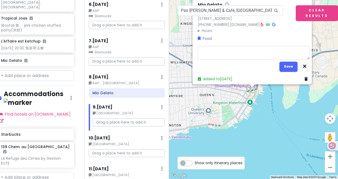
type textarea "x"
type textarea "y"
type textarea "x"
type textarea "yl"
type textarea "x"
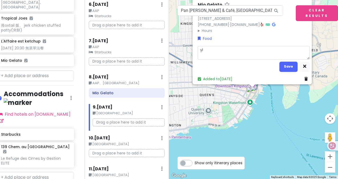
type textarea "yl3"
type textarea "x"
type textarea "yl"
type textarea "x"
type textarea "y"
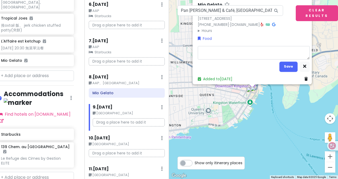
type textarea "x"
type textarea "ㄗ"
type textarea "x"
type textarea "早"
type textarea "x"
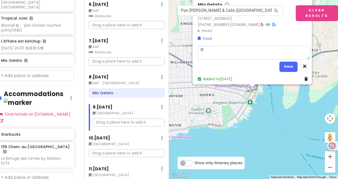
type textarea "早ㄨ"
type textarea "x"
type textarea "早午"
type textarea "x"
type textarea "早午ㄘ"
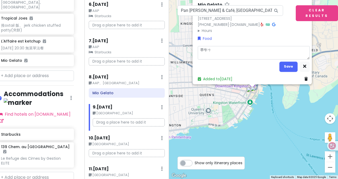
type textarea "x"
type textarea "早午ㄘㄢ"
type textarea "x"
type textarea "早午餐"
type textarea "x"
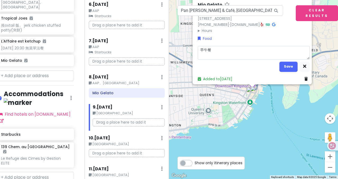
type textarea "早午餐"
type textarea "x"
type textarea "早午餐 ㄎ"
type textarea "x"
type textarea "早午餐 ㄎㄞ"
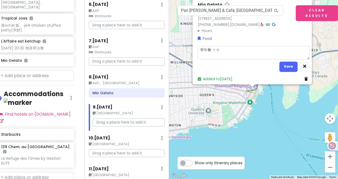
type textarea "x"
type textarea "早午餐 開"
type textarea "x"
click at [282, 65] on button "Save" at bounding box center [288, 66] width 18 height 10
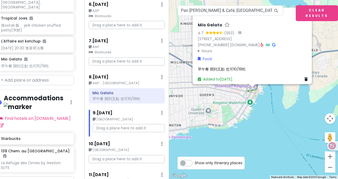
scroll to position [246, 7]
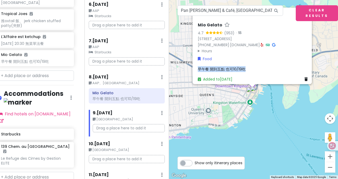
drag, startPoint x: 195, startPoint y: 65, endPoint x: 249, endPoint y: 65, distance: 54.3
click at [249, 65] on div "Mio Gelato 4.7 (953) · [STREET_ADDRESS] [PHONE_NUMBER] · [DOMAIN_NAME] · Hours …" at bounding box center [253, 52] width 116 height 64
click at [249, 66] on div "早午餐 開到五點 也可10/19吃" at bounding box center [254, 69] width 112 height 6
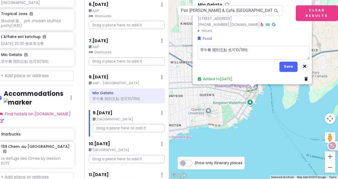
drag, startPoint x: 255, startPoint y: 46, endPoint x: 145, endPoint y: 53, distance: 110.5
click at [145, 53] on div "Honeymoon? Private Change Dates Make a Copy Delete Trip Go Pro ⚡️ Give Feedback…" at bounding box center [169, 89] width 338 height 179
click at [284, 63] on button "Save" at bounding box center [288, 66] width 18 height 10
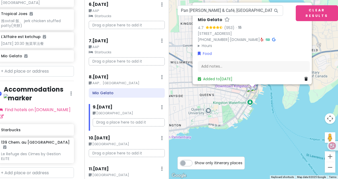
scroll to position [241, 7]
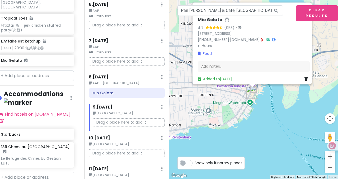
click at [274, 10] on icon at bounding box center [276, 10] width 12 height 11
click at [254, 89] on img at bounding box center [253, 89] width 11 height 11
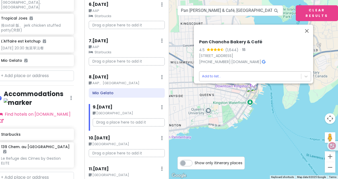
click at [239, 75] on body "Honeymoon? Private Change Dates Make a Copy Delete Trip Go Pro ⚡️ Give Feedback…" at bounding box center [169, 89] width 338 height 179
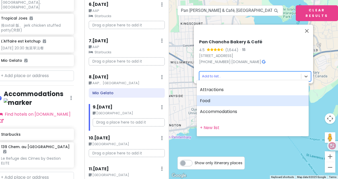
click at [213, 99] on div "Food" at bounding box center [253, 100] width 112 height 11
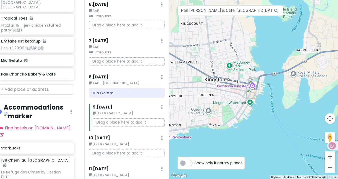
scroll to position [255, 7]
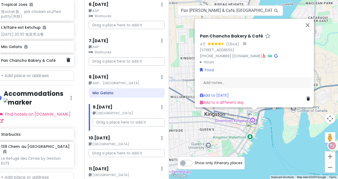
click at [34, 58] on h6 "Pan Chancho Bakery & Café" at bounding box center [33, 60] width 65 height 5
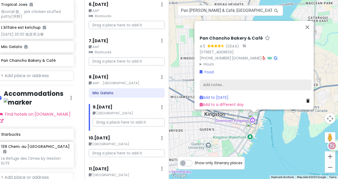
click at [227, 82] on div "Add notes..." at bounding box center [255, 84] width 112 height 11
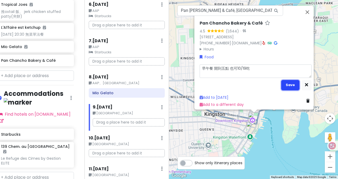
click at [290, 83] on button "Save" at bounding box center [290, 85] width 18 height 10
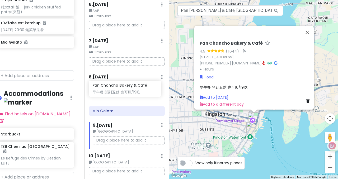
drag, startPoint x: 29, startPoint y: 53, endPoint x: 121, endPoint y: 87, distance: 98.2
click at [121, 87] on div "Honeymoon? Private Change Dates Make a Copy Delete Trip Go Pro ⚡️ Give Feedback…" at bounding box center [169, 89] width 338 height 179
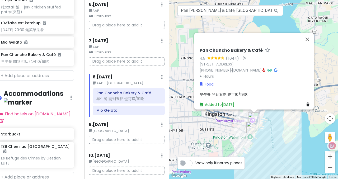
scroll to position [241, 7]
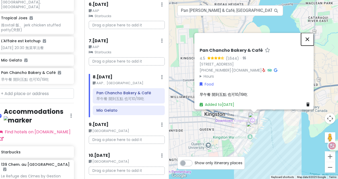
click at [310, 36] on button "Close" at bounding box center [307, 39] width 13 height 13
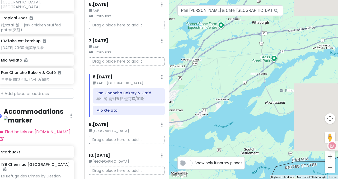
drag, startPoint x: 308, startPoint y: 110, endPoint x: 195, endPoint y: 114, distance: 112.7
click at [195, 114] on div at bounding box center [253, 89] width 169 height 179
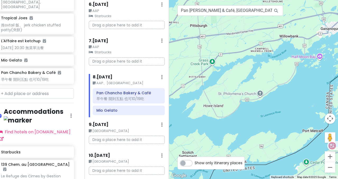
drag, startPoint x: 250, startPoint y: 95, endPoint x: 207, endPoint y: 96, distance: 43.5
click at [207, 96] on div at bounding box center [253, 89] width 169 height 179
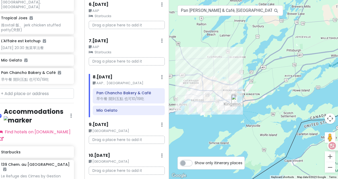
drag, startPoint x: 231, startPoint y: 106, endPoint x: 319, endPoint y: 96, distance: 88.7
click at [319, 96] on div at bounding box center [253, 89] width 169 height 179
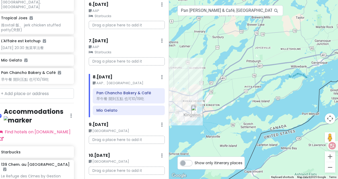
drag, startPoint x: 242, startPoint y: 102, endPoint x: 203, endPoint y: 113, distance: 40.5
click at [203, 113] on div at bounding box center [253, 89] width 169 height 179
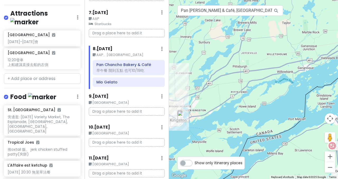
scroll to position [257, 0]
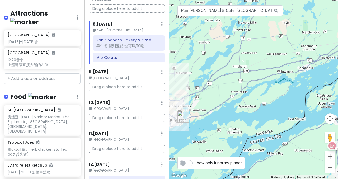
click at [128, 4] on p "Drag a place here to add it" at bounding box center [127, 8] width 76 height 8
click at [207, 9] on input "Pan [PERSON_NAME] & Café, [GEOGRAPHIC_DATA], [GEOGRAPHIC_DATA], [GEOGRAPHIC_DAT…" at bounding box center [230, 10] width 106 height 11
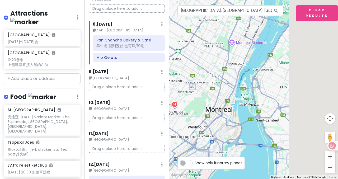
drag, startPoint x: 275, startPoint y: 100, endPoint x: 211, endPoint y: 101, distance: 64.9
click at [211, 101] on div at bounding box center [253, 89] width 169 height 179
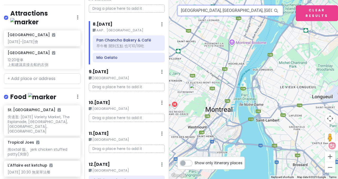
click at [218, 13] on input "[GEOGRAPHIC_DATA], [GEOGRAPHIC_DATA], [GEOGRAPHIC_DATA]" at bounding box center [230, 10] width 106 height 11
drag, startPoint x: 214, startPoint y: 11, endPoint x: 337, endPoint y: 11, distance: 123.2
click at [333, 11] on div "To navigate the map with touch gestures double-tap and hold your finger on the …" at bounding box center [253, 89] width 169 height 179
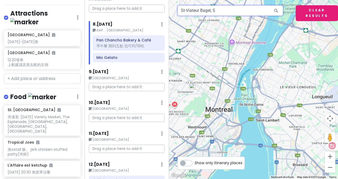
scroll to position [0, 0]
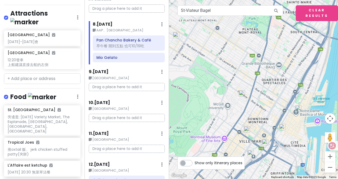
drag, startPoint x: 254, startPoint y: 80, endPoint x: 269, endPoint y: 92, distance: 18.5
click at [269, 92] on div at bounding box center [253, 89] width 169 height 179
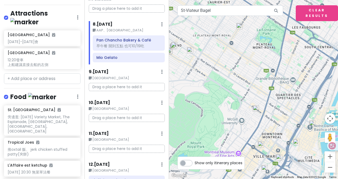
drag, startPoint x: 257, startPoint y: 94, endPoint x: 263, endPoint y: 103, distance: 10.5
click at [263, 103] on div at bounding box center [253, 89] width 169 height 179
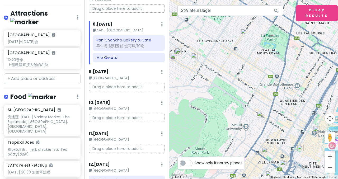
click at [260, 114] on img at bounding box center [260, 114] width 11 height 11
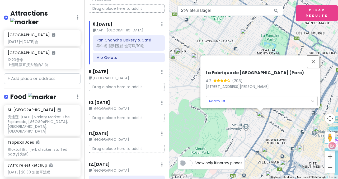
click at [315, 59] on button "Close" at bounding box center [313, 61] width 13 height 13
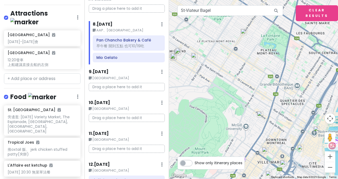
click at [242, 32] on img at bounding box center [243, 32] width 11 height 11
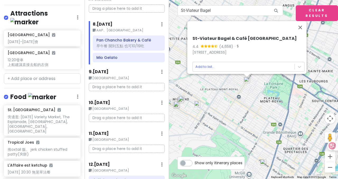
click at [250, 115] on div "St-Viateur Bagel & Café Mont-Royal 4.4 (4,658) · [STREET_ADDRESS] Add to list..." at bounding box center [253, 89] width 169 height 179
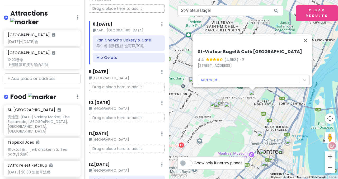
drag, startPoint x: 265, startPoint y: 117, endPoint x: 269, endPoint y: 111, distance: 7.1
click at [269, 111] on div "St-Viateur Bagel & Café Mont-Royal 4.4 (4,658) · [STREET_ADDRESS] Add to list..." at bounding box center [253, 89] width 169 height 179
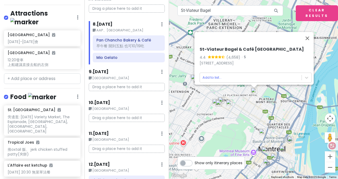
click at [228, 102] on img at bounding box center [229, 102] width 11 height 11
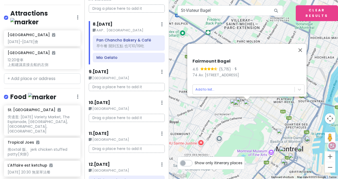
click at [233, 101] on img at bounding box center [236, 103] width 11 height 11
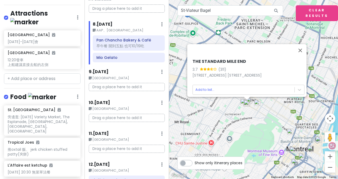
click at [246, 103] on img at bounding box center [246, 103] width 11 height 11
click at [249, 101] on img at bounding box center [246, 103] width 11 height 11
click at [250, 100] on img at bounding box center [246, 103] width 11 height 11
click at [300, 47] on button "Close" at bounding box center [300, 50] width 13 height 13
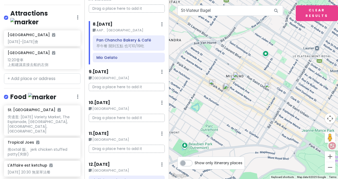
drag, startPoint x: 257, startPoint y: 99, endPoint x: 266, endPoint y: 97, distance: 8.5
click at [265, 97] on div at bounding box center [253, 89] width 169 height 179
click at [269, 89] on img at bounding box center [267, 85] width 11 height 11
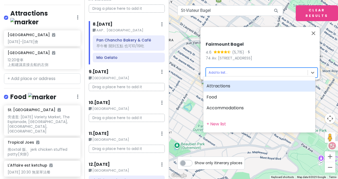
click at [247, 73] on body "Honeymoon? Private Change Dates Make a Copy Delete Trip Go Pro ⚡️ Give Feedback…" at bounding box center [169, 89] width 338 height 179
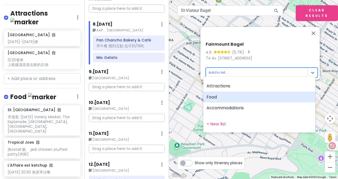
click at [215, 98] on div "Food" at bounding box center [259, 97] width 112 height 11
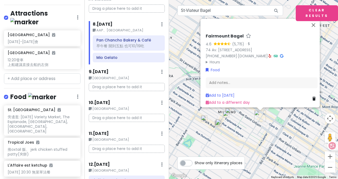
click at [230, 114] on img at bounding box center [228, 111] width 11 height 11
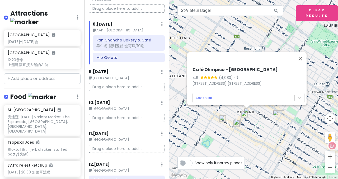
click at [244, 117] on img at bounding box center [244, 114] width 11 height 11
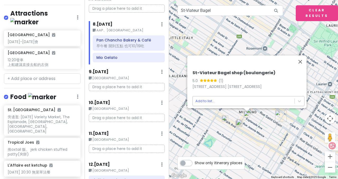
click at [257, 95] on body "Honeymoon? Private Change Dates Make a Copy Delete Trip Go Pro ⚡️ Give Feedback…" at bounding box center [169, 89] width 338 height 179
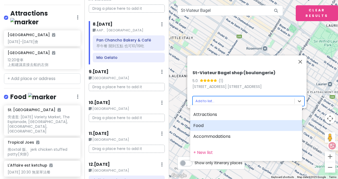
click at [214, 127] on div "Food" at bounding box center [246, 125] width 112 height 11
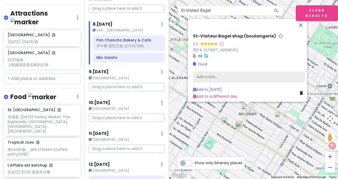
click at [220, 74] on div "Add notes..." at bounding box center [249, 76] width 112 height 11
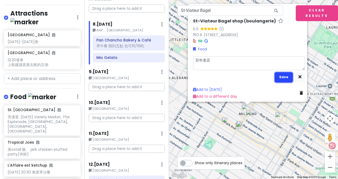
click at [279, 75] on button "Save" at bounding box center [283, 77] width 18 height 10
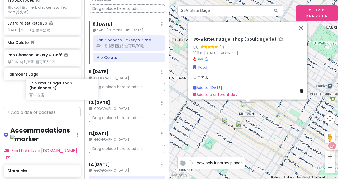
scroll to position [259, 7]
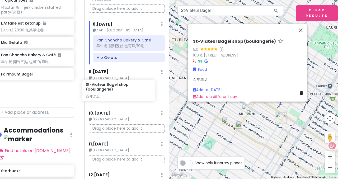
drag, startPoint x: 36, startPoint y: 88, endPoint x: 114, endPoint y: 90, distance: 78.1
click at [114, 90] on div "Honeymoon? Private Change Dates Make a Copy Delete Trip Go Pro ⚡️ Give Feedback…" at bounding box center [169, 89] width 338 height 179
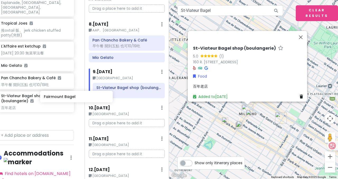
scroll to position [236, 7]
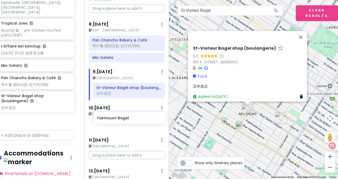
drag, startPoint x: 17, startPoint y: 96, endPoint x: 114, endPoint y: 121, distance: 99.8
click at [114, 121] on div "Honeymoon? Private Change Dates Make a Copy Delete Trip Go Pro ⚡️ Give Feedback…" at bounding box center [169, 89] width 338 height 179
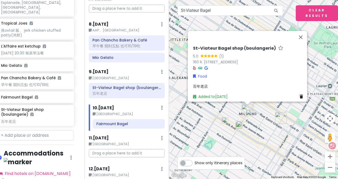
scroll to position [222, 7]
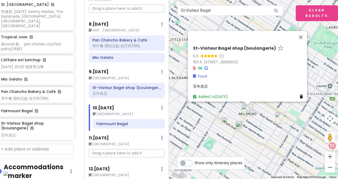
click at [213, 84] on div "百年老店" at bounding box center [249, 86] width 112 height 6
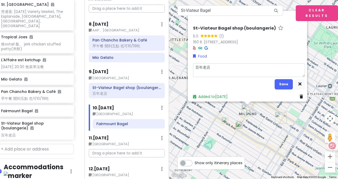
click at [208, 67] on textarea "百年老店" at bounding box center [249, 69] width 112 height 13
drag, startPoint x: 275, startPoint y: 80, endPoint x: 227, endPoint y: 89, distance: 49.1
click at [275, 80] on button "Save" at bounding box center [283, 84] width 18 height 10
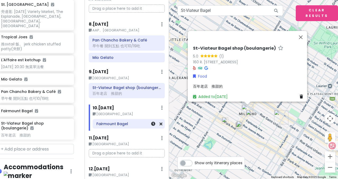
click at [113, 121] on h6 "Fairmount Bagel" at bounding box center [128, 123] width 65 height 5
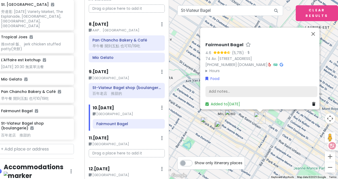
click at [223, 87] on div "Add notes..." at bounding box center [261, 91] width 112 height 11
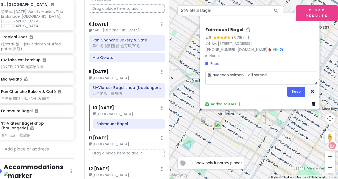
drag, startPoint x: 284, startPoint y: 75, endPoint x: 146, endPoint y: 69, distance: 138.1
click at [146, 69] on div "Honeymoon? Private Change Dates Make a Copy Delete Trip Go Pro ⚡️ Give Feedback…" at bounding box center [169, 89] width 338 height 179
click at [291, 87] on button "Save" at bounding box center [296, 92] width 18 height 10
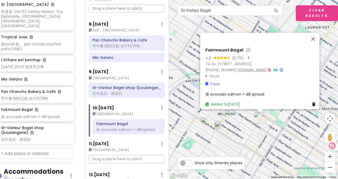
scroll to position [227, 7]
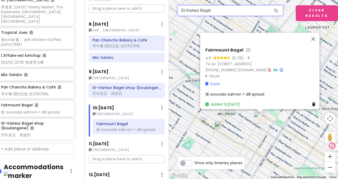
drag, startPoint x: 225, startPoint y: 11, endPoint x: 152, endPoint y: 17, distance: 73.7
click at [152, 17] on div "Honeymoon? Private Change Dates Make a Copy Delete Trip Go Pro ⚡️ Give Feedback…" at bounding box center [169, 89] width 338 height 179
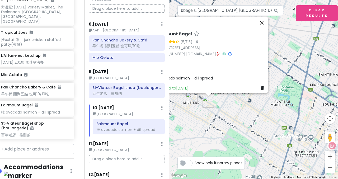
drag, startPoint x: 215, startPoint y: 21, endPoint x: 259, endPoint y: 24, distance: 43.9
click at [259, 24] on div at bounding box center [210, 23] width 116 height 13
click at [266, 13] on input "bbagels, [GEOGRAPHIC_DATA], [GEOGRAPHIC_DATA], [GEOGRAPHIC_DATA], [GEOGRAPHIC_D…" at bounding box center [230, 10] width 106 height 11
click at [277, 12] on icon at bounding box center [276, 10] width 12 height 11
click at [191, 96] on img "St-Viateur Bagel shop (boulangerie)" at bounding box center [192, 98] width 16 height 16
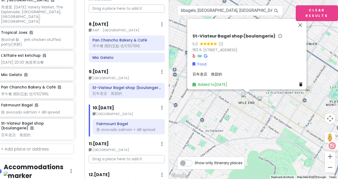
click at [308, 91] on img at bounding box center [308, 89] width 11 height 11
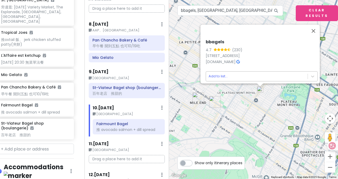
click at [272, 76] on body "Honeymoon? Private Change Dates Make a Copy Delete Trip Go Pro ⚡️ Give Feedback…" at bounding box center [169, 89] width 338 height 179
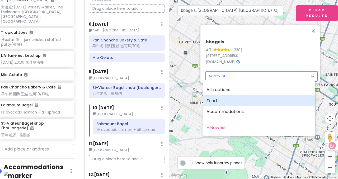
click at [205, 100] on div "Food" at bounding box center [259, 100] width 112 height 11
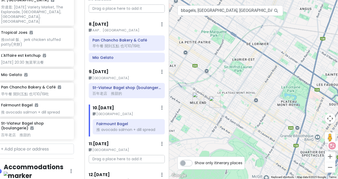
scroll to position [241, 7]
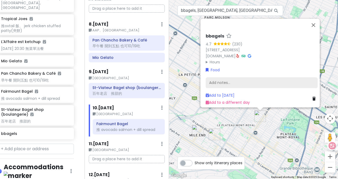
click at [254, 78] on div "Add notes..." at bounding box center [262, 82] width 112 height 11
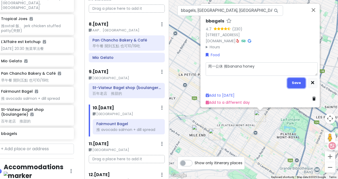
drag, startPoint x: 291, startPoint y: 80, endPoint x: 280, endPoint y: 81, distance: 11.6
click at [291, 80] on button "Save" at bounding box center [296, 83] width 18 height 10
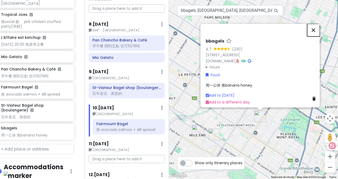
click at [315, 27] on button "Close" at bounding box center [313, 30] width 13 height 13
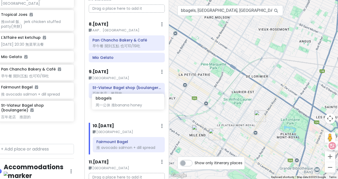
drag, startPoint x: 37, startPoint y: 131, endPoint x: 132, endPoint y: 104, distance: 98.6
click at [132, 104] on div "Honeymoon? Private Change Dates Make a Copy Delete Trip Go Pro ⚡️ Give Feedback…" at bounding box center [169, 89] width 338 height 179
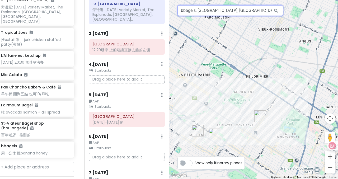
scroll to position [0, 13]
drag, startPoint x: 208, startPoint y: 11, endPoint x: 337, endPoint y: 24, distance: 129.6
click at [333, 24] on div "1 2 bbagels, [GEOGRAPHIC_DATA], [GEOGRAPHIC_DATA] Keyboard shortcuts Map Data M…" at bounding box center [253, 89] width 169 height 179
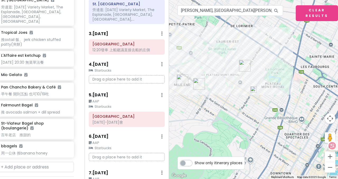
click at [252, 90] on img at bounding box center [253, 89] width 11 height 11
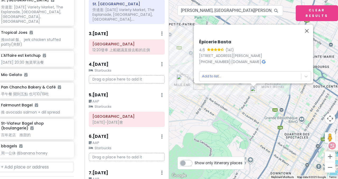
click at [255, 78] on div "Épicerie Basta 4.6 (141) [STREET_ADDRESS][PERSON_NAME] [PHONE_NUMBER] · [DOMAIN…" at bounding box center [255, 60] width 116 height 46
click at [260, 75] on body "Honeymoon? Private Change Dates Make a Copy Delete Trip Go Pro ⚡️ Give Feedback…" at bounding box center [169, 89] width 338 height 179
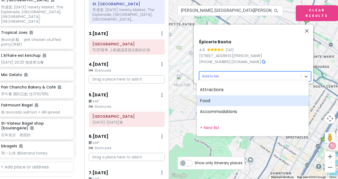
click at [218, 99] on div "Food" at bounding box center [253, 100] width 112 height 11
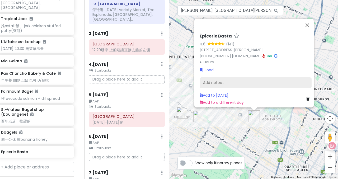
click at [224, 77] on div "Add notes..." at bounding box center [255, 82] width 112 height 11
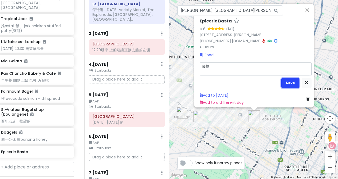
click at [289, 79] on button "Save" at bounding box center [290, 83] width 18 height 10
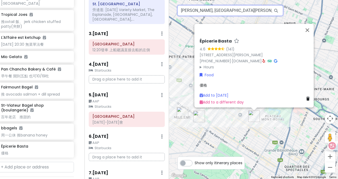
click at [217, 13] on input "[PERSON_NAME], [GEOGRAPHIC_DATA][PERSON_NAME], [GEOGRAPHIC_DATA], [GEOGRAPHIC_D…" at bounding box center [230, 10] width 106 height 11
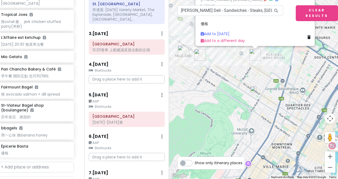
click at [251, 91] on img at bounding box center [253, 89] width 11 height 11
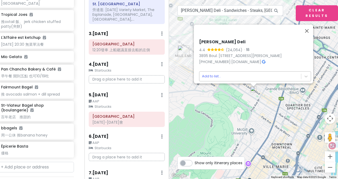
click at [234, 69] on body "Honeymoon? Private Change Dates Make a Copy Delete Trip Go Pro ⚡️ Give Feedback…" at bounding box center [169, 89] width 338 height 179
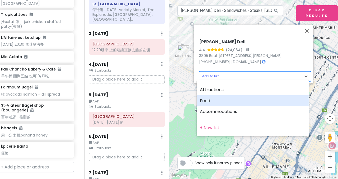
drag, startPoint x: 215, startPoint y: 100, endPoint x: 214, endPoint y: 96, distance: 3.7
click at [215, 100] on div "Food" at bounding box center [253, 100] width 112 height 11
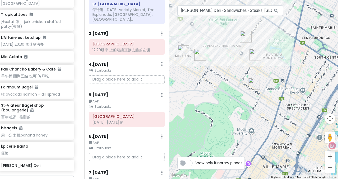
scroll to position [259, 7]
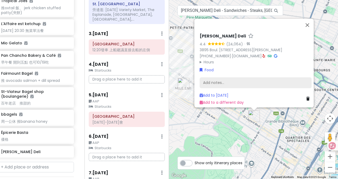
click at [227, 77] on div "Add notes..." at bounding box center [255, 82] width 112 height 11
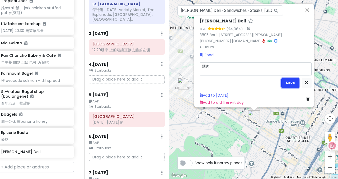
click at [289, 83] on button "Save" at bounding box center [290, 83] width 18 height 10
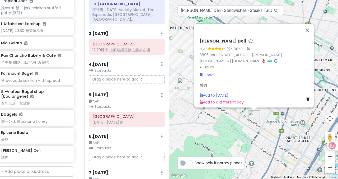
scroll to position [263, 7]
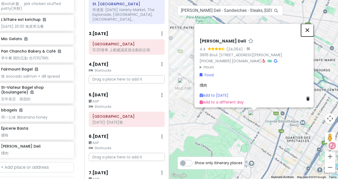
click at [310, 27] on button "Close" at bounding box center [307, 30] width 13 height 13
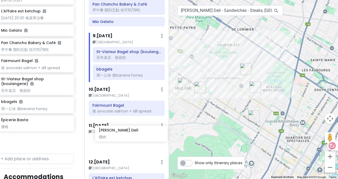
scroll to position [293, 0]
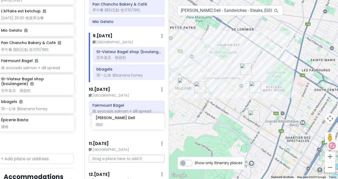
drag, startPoint x: 22, startPoint y: 144, endPoint x: 117, endPoint y: 119, distance: 98.2
click at [117, 119] on div "Honeymoon? Private Change Dates Make a Copy Delete Trip Go Pro ⚡️ Give Feedback…" at bounding box center [169, 89] width 338 height 179
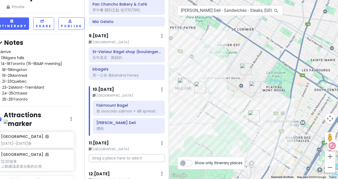
scroll to position [0, 7]
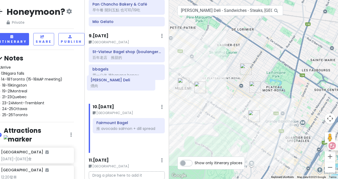
drag, startPoint x: 117, startPoint y: 118, endPoint x: 112, endPoint y: 82, distance: 36.8
click at [112, 82] on div "Itinerary × 1 . [DATE] Edit Day Notes Delete Day Flight 23:35 TPE(2)-19:20 YVR(…" at bounding box center [126, 89] width 84 height 179
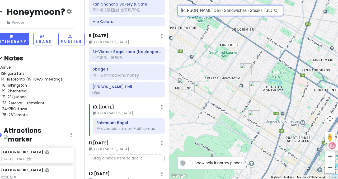
click at [227, 9] on input "[PERSON_NAME] Deli - Sandwiches - Steaks, [GEOGRAPHIC_DATA][PERSON_NAME], [GEOG…" at bounding box center [230, 10] width 106 height 11
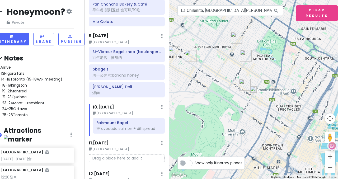
click at [256, 88] on img at bounding box center [253, 89] width 11 height 11
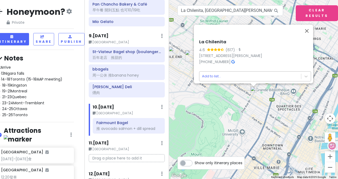
click at [271, 76] on body "Honeymoon? Private Change Dates Make a Copy Delete Trip Go Pro ⚡️ Give Feedback…" at bounding box center [169, 89] width 338 height 179
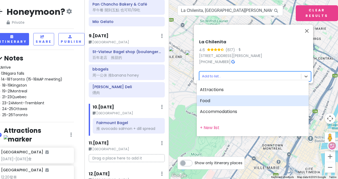
click at [216, 104] on div "Food" at bounding box center [253, 100] width 112 height 11
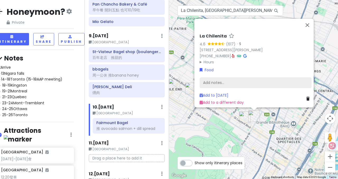
click at [236, 77] on div "Add notes..." at bounding box center [255, 82] width 112 height 11
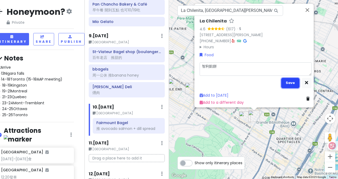
click at [286, 78] on button "Save" at bounding box center [290, 83] width 18 height 10
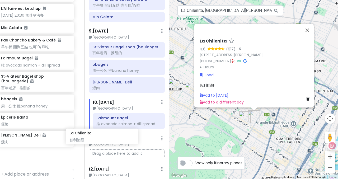
scroll to position [299, 0]
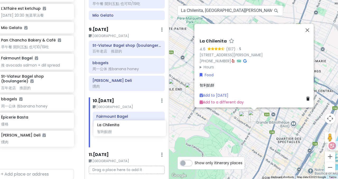
drag, startPoint x: 23, startPoint y: 163, endPoint x: 122, endPoint y: 127, distance: 104.6
click at [120, 128] on div "Honeymoon? Private Change Dates Make a Copy Delete Trip Go Pro ⚡️ Give Feedback…" at bounding box center [169, 89] width 338 height 179
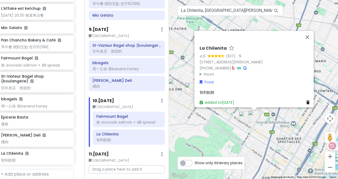
scroll to position [267, 7]
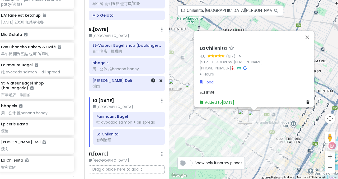
click at [122, 84] on div "燻肉" at bounding box center [126, 86] width 69 height 5
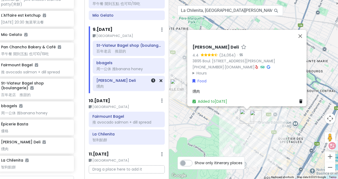
click at [157, 78] on div at bounding box center [154, 83] width 18 height 15
click at [159, 78] on icon at bounding box center [160, 80] width 3 height 4
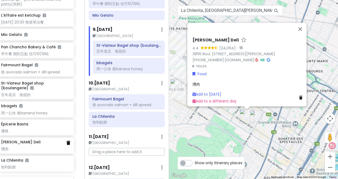
click at [66, 141] on icon at bounding box center [68, 143] width 4 height 4
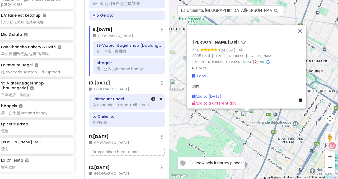
scroll to position [249, 7]
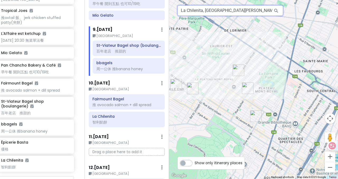
click at [214, 12] on input "La Chilenita, [GEOGRAPHIC_DATA][PERSON_NAME], [GEOGRAPHIC_DATA], [GEOGRAPHIC_DA…" at bounding box center [230, 10] width 106 height 11
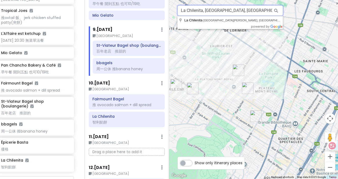
click at [211, 9] on input "La Chilenita, [GEOGRAPHIC_DATA], [GEOGRAPHIC_DATA], [GEOGRAPHIC_DATA], [GEOGRAP…" at bounding box center [230, 10] width 106 height 11
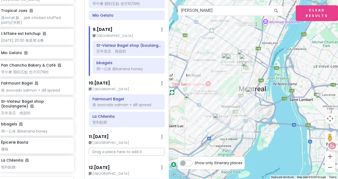
click at [249, 94] on img at bounding box center [249, 90] width 11 height 11
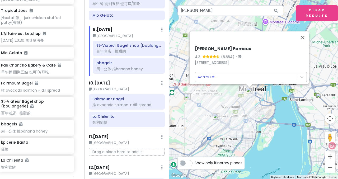
click at [243, 78] on body "Honeymoon? Private Change Dates Make a Copy Delete Trip Go Pro ⚡️ Give Feedback…" at bounding box center [169, 89] width 338 height 179
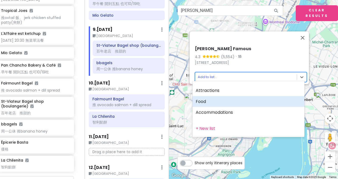
click at [209, 101] on div "Food" at bounding box center [248, 101] width 112 height 11
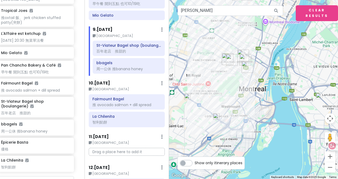
scroll to position [263, 7]
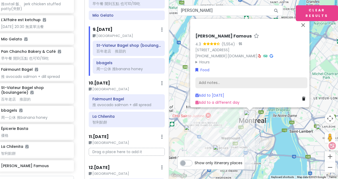
click at [209, 79] on div "Add notes..." at bounding box center [251, 82] width 112 height 11
click at [244, 77] on div "Add notes..." at bounding box center [251, 82] width 112 height 11
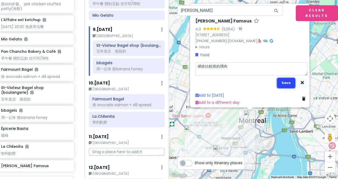
click at [287, 83] on button "Save" at bounding box center [286, 83] width 18 height 10
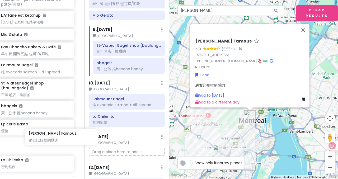
scroll to position [269, 7]
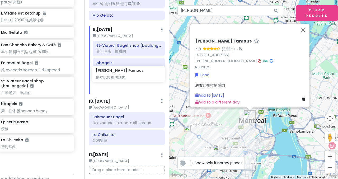
drag, startPoint x: 22, startPoint y: 159, endPoint x: 118, endPoint y: 72, distance: 129.6
click at [117, 72] on div "Honeymoon? Private Change Dates Make a Copy Delete Trip Go Pro ⚡️ Give Feedback…" at bounding box center [169, 89] width 338 height 179
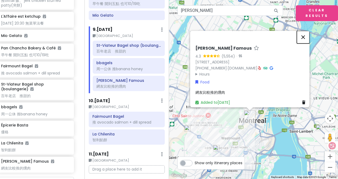
click at [307, 33] on button "Close" at bounding box center [303, 37] width 13 height 13
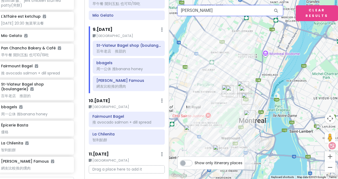
drag, startPoint x: 201, startPoint y: 13, endPoint x: 170, endPoint y: 13, distance: 31.1
click at [170, 13] on div "1 2 3 Dunn's Keyboard shortcuts Map Data Map data ©2025 Google Map data ©2025 G…" at bounding box center [253, 89] width 169 height 179
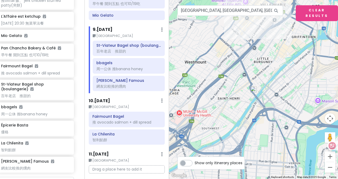
click at [252, 91] on img at bounding box center [253, 89] width 11 height 11
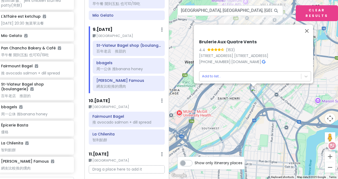
click at [230, 74] on body "Honeymoon? Private Change Dates Make a Copy Delete Trip Go Pro ⚡️ Give Feedback…" at bounding box center [169, 89] width 338 height 179
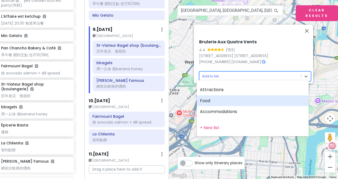
click at [211, 99] on div "Food" at bounding box center [253, 100] width 112 height 11
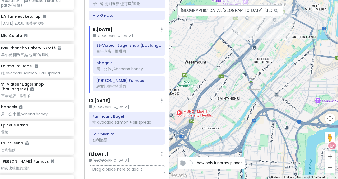
scroll to position [279, 7]
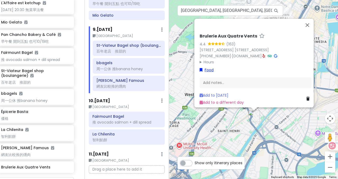
click at [209, 67] on link "Food" at bounding box center [206, 70] width 14 height 6
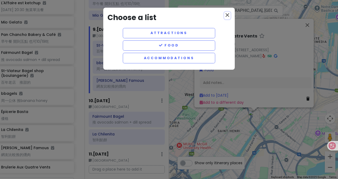
click at [230, 14] on icon "close" at bounding box center [227, 15] width 6 height 6
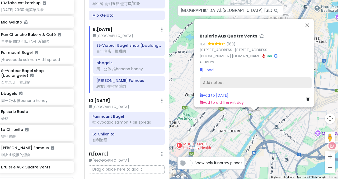
click at [230, 81] on div "Add notes..." at bounding box center [255, 82] width 112 height 11
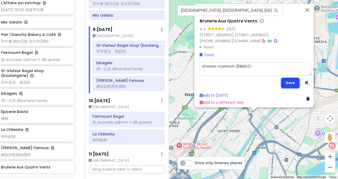
click at [283, 80] on button "Save" at bounding box center [290, 83] width 18 height 10
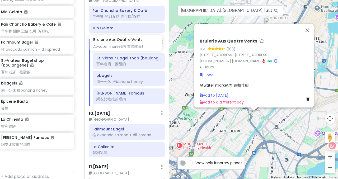
scroll to position [285, 0]
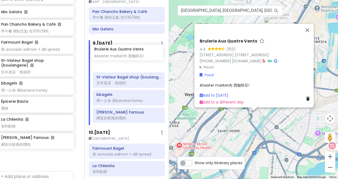
drag, startPoint x: 27, startPoint y: 162, endPoint x: 121, endPoint y: 53, distance: 143.7
click at [121, 53] on div "Honeymoon? Private Change Dates Make a Copy Delete Trip Go Pro ⚡️ Give Feedback…" at bounding box center [169, 89] width 338 height 179
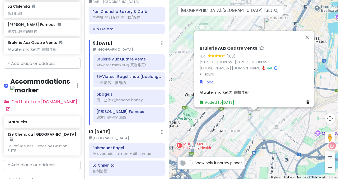
scroll to position [406, 0]
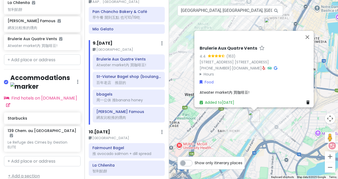
click at [29, 173] on link "+ Add a section" at bounding box center [24, 176] width 32 height 6
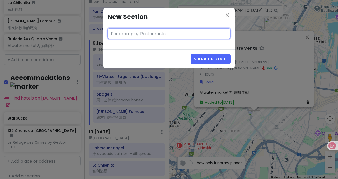
click at [130, 34] on input "text" at bounding box center [168, 33] width 123 height 11
click at [134, 31] on input "text" at bounding box center [168, 33] width 123 height 11
paste input "souvenirs"
drag, startPoint x: 114, startPoint y: 34, endPoint x: 109, endPoint y: 36, distance: 5.8
click at [109, 36] on input "souvenirs" at bounding box center [168, 33] width 123 height 11
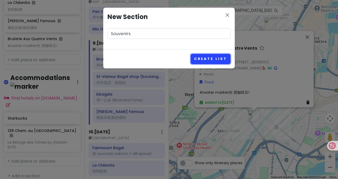
click at [205, 55] on button "Create List" at bounding box center [210, 59] width 40 height 10
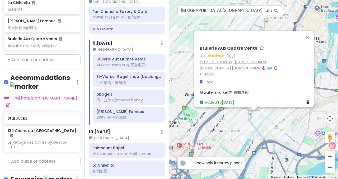
scroll to position [440, 0]
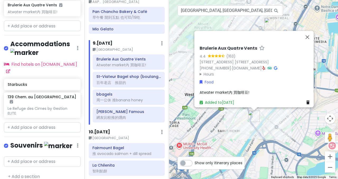
click at [251, 80] on div "Food" at bounding box center [255, 82] width 112 height 6
click at [217, 79] on div "Food" at bounding box center [255, 82] width 112 height 6
click at [206, 79] on link "Food" at bounding box center [206, 82] width 14 height 6
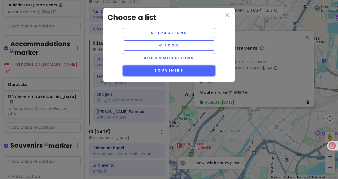
click at [187, 69] on button "Souvenirs" at bounding box center [169, 70] width 92 height 10
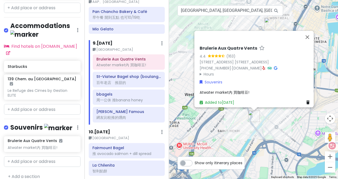
scroll to position [422, 0]
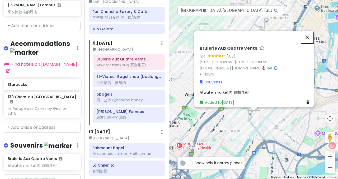
click at [311, 35] on button "Close" at bounding box center [307, 37] width 13 height 13
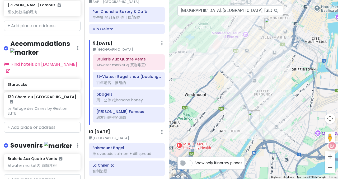
click at [49, 141] on h4 "Souvenirs" at bounding box center [41, 145] width 62 height 9
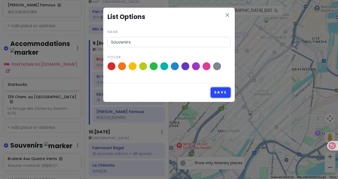
click at [216, 93] on button "Save" at bounding box center [221, 92] width 20 height 10
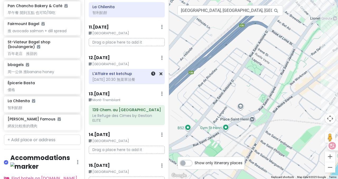
scroll to position [444, 0]
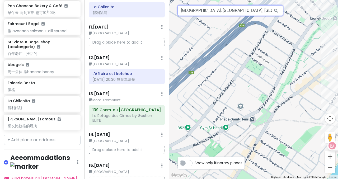
click at [199, 13] on input "[GEOGRAPHIC_DATA], [GEOGRAPHIC_DATA], [GEOGRAPHIC_DATA], [GEOGRAPHIC_DATA], [GE…" at bounding box center [230, 10] width 106 height 11
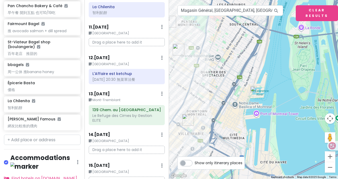
click at [254, 92] on img at bounding box center [253, 89] width 11 height 11
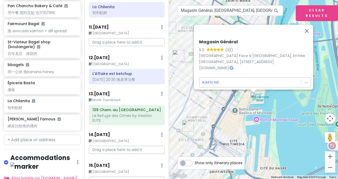
click at [226, 78] on body "Honeymoon? Private Change Dates Make a Copy Delete Trip Go Pro ⚡️ Give Feedback…" at bounding box center [169, 89] width 338 height 179
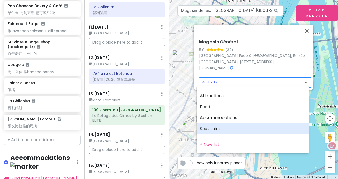
click at [215, 127] on div "Souvenirs" at bounding box center [253, 128] width 112 height 11
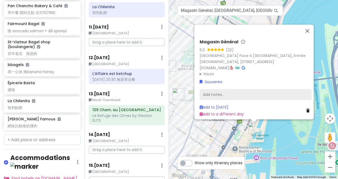
click at [242, 91] on div "Add notes..." at bounding box center [255, 94] width 112 height 11
click at [247, 90] on div "Add notes..." at bounding box center [255, 94] width 112 height 11
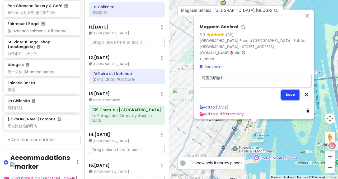
click at [291, 92] on button "Save" at bounding box center [290, 95] width 18 height 10
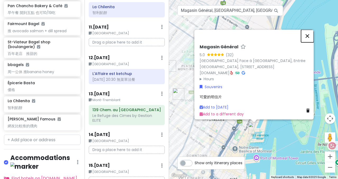
click at [312, 30] on button "Close" at bounding box center [307, 36] width 13 height 13
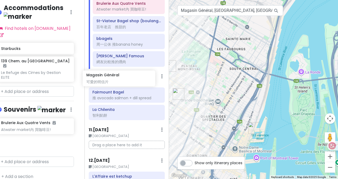
scroll to position [338, 0]
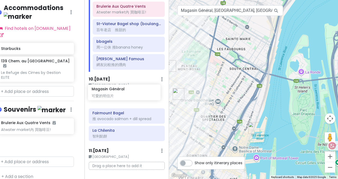
drag, startPoint x: 45, startPoint y: 133, endPoint x: 129, endPoint y: 93, distance: 93.1
click at [129, 93] on div "Honeymoon? Private Change Dates Make a Copy Delete Trip Go Pro ⚡️ Give Feedback…" at bounding box center [169, 89] width 338 height 179
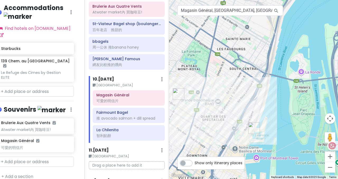
drag, startPoint x: 270, startPoint y: 13, endPoint x: 195, endPoint y: 16, distance: 75.5
click at [195, 16] on div "Magasin Général, [GEOGRAPHIC_DATA], [GEOGRAPHIC_DATA], [GEOGRAPHIC_DATA]" at bounding box center [230, 10] width 106 height 11
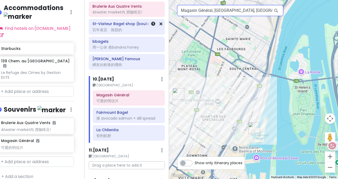
drag, startPoint x: 268, startPoint y: 10, endPoint x: 134, endPoint y: 15, distance: 134.1
click at [134, 15] on div "Honeymoon? Private Change Dates Make a Copy Delete Trip Go Pro ⚡️ Give Feedback…" at bounding box center [169, 89] width 338 height 179
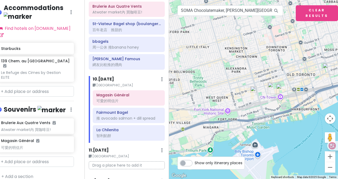
click at [255, 91] on img at bounding box center [253, 89] width 11 height 11
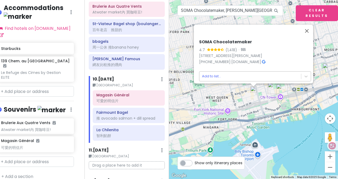
click at [247, 77] on body "Honeymoon? Private Change Dates Make a Copy Delete Trip Go Pro ⚡️ Give Feedback…" at bounding box center [169, 89] width 338 height 179
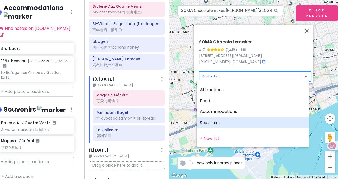
click at [223, 117] on div "Souvenirs" at bounding box center [253, 122] width 112 height 11
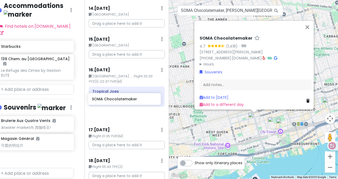
scroll to position [593, 0]
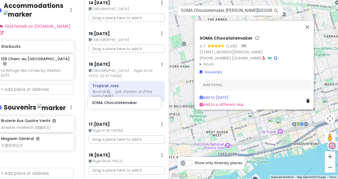
drag, startPoint x: 19, startPoint y: 150, endPoint x: 110, endPoint y: 104, distance: 101.9
click at [110, 104] on div "Honeymoon? Private Change Dates Make a Copy Delete Trip Go Pro ⚡️ Give Feedback…" at bounding box center [169, 89] width 338 height 179
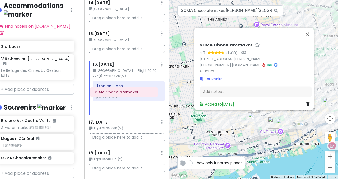
drag, startPoint x: 112, startPoint y: 99, endPoint x: 110, endPoint y: 92, distance: 7.8
click at [110, 92] on div "Tropical Joes 推oxtail 飯、 jerk chicken stuffed patty(夾餅) SOMA Chocolatemaker" at bounding box center [129, 98] width 80 height 34
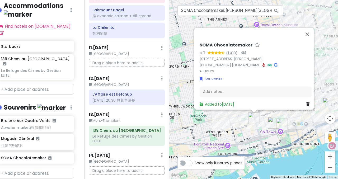
scroll to position [414, 0]
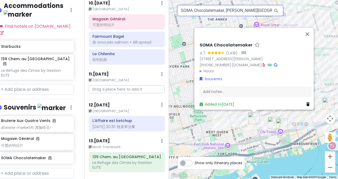
click at [211, 9] on input "SOMA Chocolatemaker, [PERSON_NAME][GEOGRAPHIC_DATA], [GEOGRAPHIC_DATA], [GEOGRA…" at bounding box center [230, 10] width 106 height 11
paste input "La Petite Cabane à [GEOGRAPHIC_DATA] de [GEOGRAPHIC_DATA]"
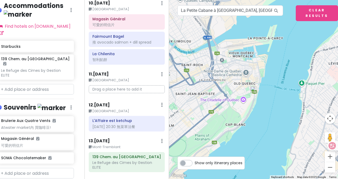
click at [254, 90] on img at bounding box center [253, 89] width 11 height 11
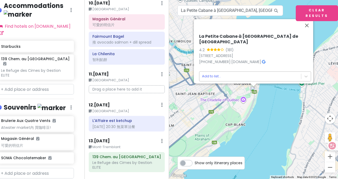
click at [236, 74] on body "Honeymoon? Private Change Dates Make a Copy Delete Trip Go Pro ⚡️ Give Feedback…" at bounding box center [169, 89] width 338 height 179
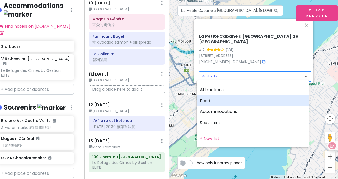
click at [215, 103] on div "Food" at bounding box center [253, 100] width 112 height 11
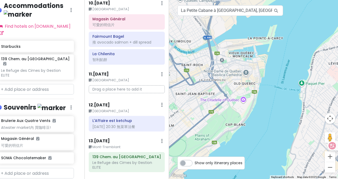
scroll to position [479, 7]
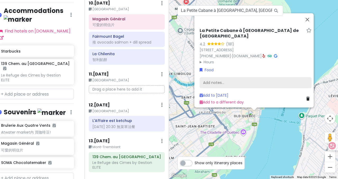
click at [208, 77] on div "Add notes..." at bounding box center [255, 82] width 112 height 11
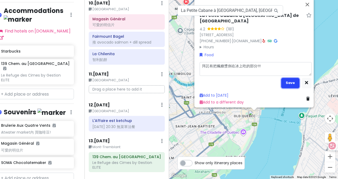
click at [289, 81] on button "Save" at bounding box center [290, 83] width 18 height 10
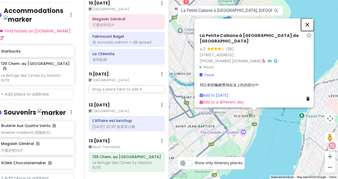
click at [311, 27] on button "Close" at bounding box center [307, 24] width 13 height 13
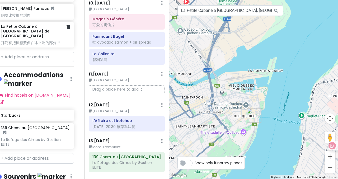
scroll to position [389, 7]
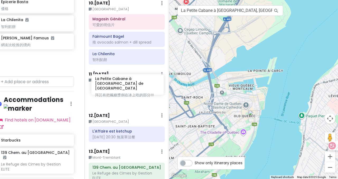
drag, startPoint x: 23, startPoint y: 57, endPoint x: 118, endPoint y: 83, distance: 98.0
click at [118, 83] on div "Honeymoon? Private Change Dates Make a Copy Delete Trip Go Pro ⚡️ Give Feedback…" at bounding box center [169, 89] width 338 height 179
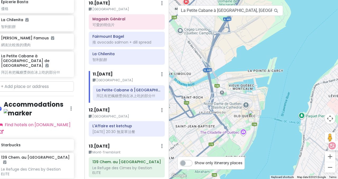
scroll to position [366, 7]
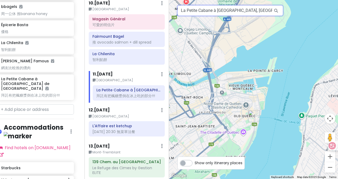
click at [199, 8] on input "La Petite Cabane à [GEOGRAPHIC_DATA], [GEOGRAPHIC_DATA], [GEOGRAPHIC_DATA], [GE…" at bounding box center [230, 10] width 106 height 11
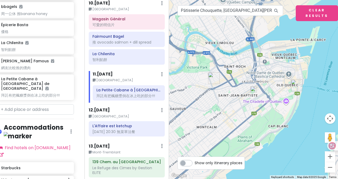
click at [253, 91] on img at bounding box center [253, 89] width 11 height 11
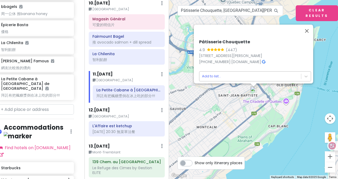
click at [246, 72] on body "Honeymoon? Private Change Dates Make a Copy Delete Trip Go Pro ⚡️ Give Feedback…" at bounding box center [169, 89] width 338 height 179
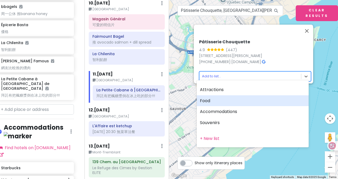
click at [223, 104] on div "Food" at bounding box center [253, 100] width 112 height 11
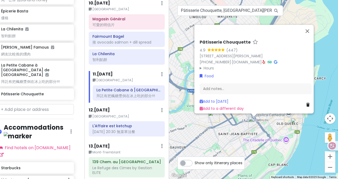
click at [223, 85] on div "Add notes..." at bounding box center [255, 88] width 112 height 11
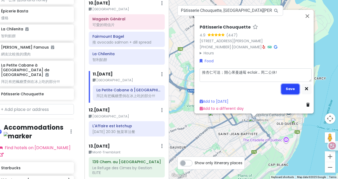
click at [287, 87] on button "Save" at bounding box center [290, 89] width 18 height 10
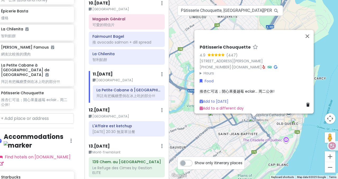
scroll to position [389, 7]
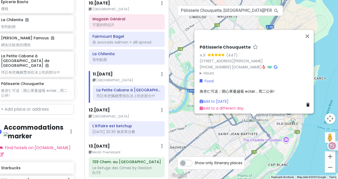
click at [215, 89] on span "推杏仁可送；開心果蔓越莓 eclair... 周二公休!" at bounding box center [236, 91] width 75 height 5
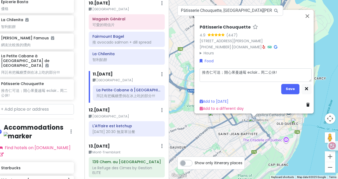
click at [216, 70] on textarea "推杏仁可送；開心果蔓越莓 eclair... 周二公休!" at bounding box center [255, 74] width 112 height 13
click at [288, 87] on button "Save" at bounding box center [290, 89] width 18 height 10
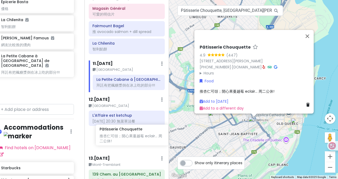
scroll to position [427, 0]
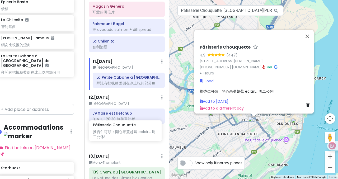
drag, startPoint x: 30, startPoint y: 82, endPoint x: 122, endPoint y: 132, distance: 104.8
click at [122, 132] on div "Honeymoon? Private Change Dates Make a Copy Delete Trip Go Pro ⚡️ Give Feedback…" at bounding box center [169, 89] width 338 height 179
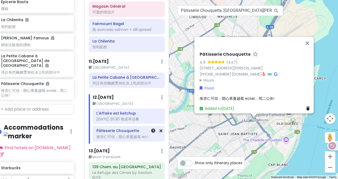
scroll to position [366, 7]
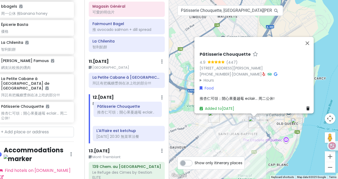
drag, startPoint x: 122, startPoint y: 128, endPoint x: 123, endPoint y: 115, distance: 13.2
click at [123, 115] on div "L'Affaire est ketchup [DATE] 20:30 無菜單法餐 Pâtisserie Chouquette 推杏仁可頌；開心果蔓越莓 ecl…" at bounding box center [129, 125] width 80 height 35
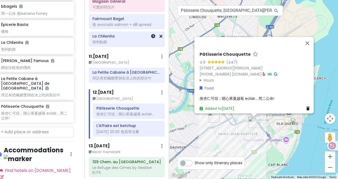
scroll to position [427, 0]
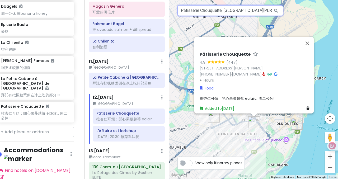
click at [212, 10] on input "Pâtisserie Chouquette, [GEOGRAPHIC_DATA][PERSON_NAME], [GEOGRAPHIC_DATA], [GEOG…" at bounding box center [230, 10] width 106 height 11
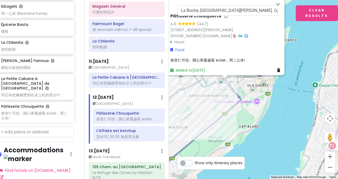
click at [253, 92] on img at bounding box center [253, 89] width 11 height 11
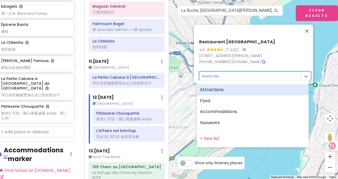
click at [254, 73] on body "Honeymoon? Private Change Dates Make a Copy Delete Trip Go Pro ⚡️ Give Feedback…" at bounding box center [169, 89] width 338 height 179
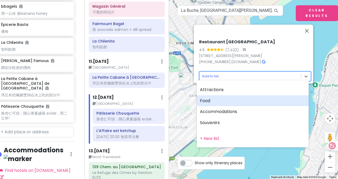
click at [228, 100] on div "Food" at bounding box center [253, 100] width 112 height 11
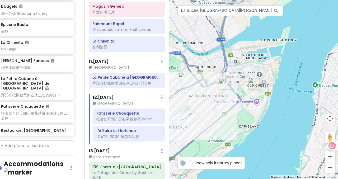
scroll to position [380, 7]
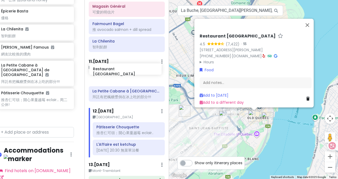
drag, startPoint x: 56, startPoint y: 107, endPoint x: 149, endPoint y: 68, distance: 100.9
click at [149, 68] on div "Honeymoon? Private Change Dates Make a Copy Delete Trip Go Pro ⚡️ Give Feedback…" at bounding box center [169, 89] width 338 height 179
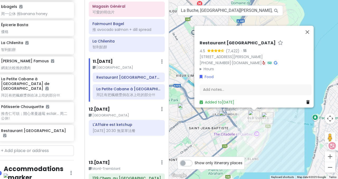
scroll to position [427, 0]
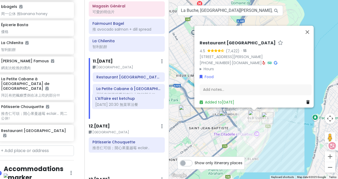
drag, startPoint x: 108, startPoint y: 128, endPoint x: 111, endPoint y: 102, distance: 26.5
click at [111, 102] on div "Itinerary × 1 . [DATE] Edit Day Notes Delete Day Flight 23:35 TPE(2)-19:20 YVR(…" at bounding box center [126, 89] width 84 height 179
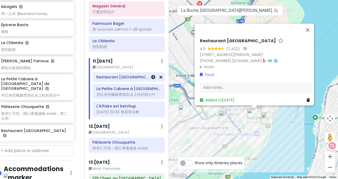
click at [118, 75] on h6 "Restaurant [GEOGRAPHIC_DATA]" at bounding box center [128, 77] width 65 height 5
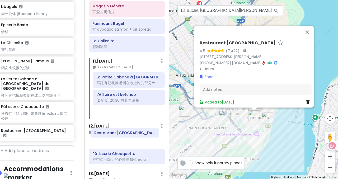
drag, startPoint x: 118, startPoint y: 69, endPoint x: 117, endPoint y: 132, distance: 63.3
click at [117, 132] on div "Itinerary × 1 . [DATE] Edit Day Notes Delete Day Flight 23:35 TPE(2)-19:20 YVR(…" at bounding box center [126, 89] width 84 height 179
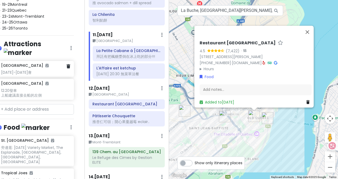
scroll to position [50, 7]
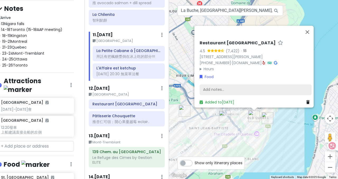
click at [209, 89] on div "Add notes..." at bounding box center [255, 89] width 112 height 11
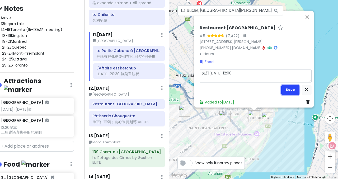
click at [285, 88] on button "Save" at bounding box center [290, 90] width 18 height 10
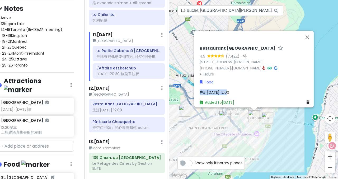
drag, startPoint x: 228, startPoint y: 90, endPoint x: 197, endPoint y: 90, distance: 31.4
click at [199, 90] on div "先訂[DATE] 12:00" at bounding box center [255, 92] width 112 height 6
drag, startPoint x: 194, startPoint y: 88, endPoint x: 225, endPoint y: 88, distance: 30.9
click at [225, 88] on div "Restaurant [GEOGRAPHIC_DATA] 4.5 (7,422) · [STREET_ADDRESS][PERSON_NAME] [PHONE…" at bounding box center [253, 69] width 119 height 77
copy span "先訂[DATE] 12:00"
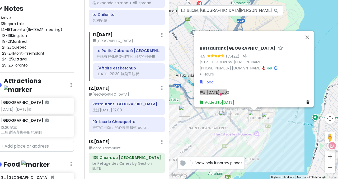
drag, startPoint x: 126, startPoint y: 28, endPoint x: 141, endPoint y: 27, distance: 15.0
click at [126, 32] on div "11 . [DATE] Edit Day Notes Delete Day" at bounding box center [129, 36] width 72 height 9
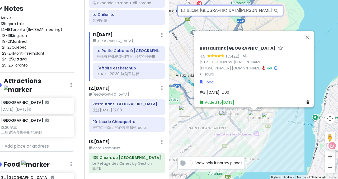
click at [208, 15] on input "La Buche, [GEOGRAPHIC_DATA][PERSON_NAME], [GEOGRAPHIC_DATA], [GEOGRAPHIC_DATA],…" at bounding box center [230, 10] width 106 height 11
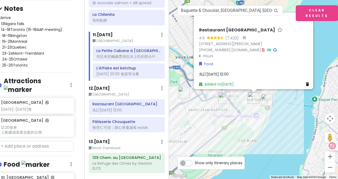
click at [252, 102] on img "Restaurant La Buche" at bounding box center [253, 98] width 16 height 16
click at [252, 100] on img "Restaurant La Buche" at bounding box center [253, 98] width 16 height 16
click at [251, 95] on img "Restaurant La Buche" at bounding box center [253, 98] width 16 height 16
click at [220, 98] on img "Pâtisserie Chouquette" at bounding box center [224, 98] width 16 height 16
click at [255, 90] on div at bounding box center [253, 90] width 7 height 3
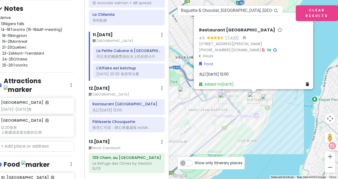
click at [255, 90] on div at bounding box center [253, 90] width 7 height 3
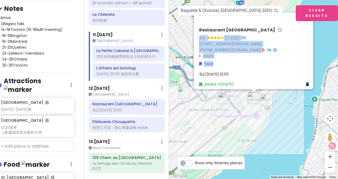
drag, startPoint x: 292, startPoint y: 25, endPoint x: 289, endPoint y: 63, distance: 38.1
click at [290, 63] on div "Restaurant [GEOGRAPHIC_DATA] 4.5 (7,422) · [STREET_ADDRESS][PERSON_NAME] [PHONE…" at bounding box center [255, 57] width 116 height 64
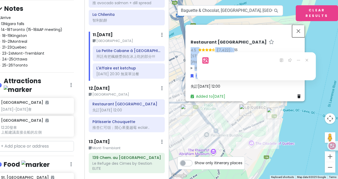
click at [299, 27] on button "Close" at bounding box center [298, 31] width 13 height 13
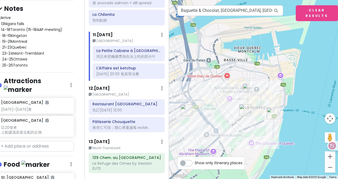
click at [245, 88] on img at bounding box center [245, 87] width 11 height 11
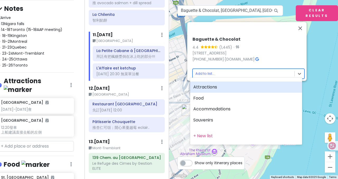
click at [223, 69] on body "Honeymoon? Private Change Dates Make a Copy Delete Trip Go Pro ⚡️ Give Feedback…" at bounding box center [169, 89] width 338 height 179
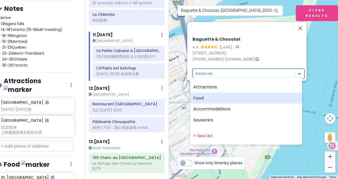
click at [203, 101] on div "Food" at bounding box center [246, 98] width 112 height 11
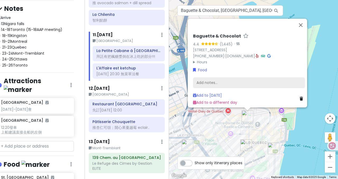
click at [211, 78] on div "Add notes..." at bounding box center [249, 82] width 112 height 11
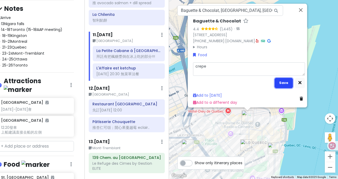
click at [283, 81] on button "Save" at bounding box center [283, 83] width 18 height 10
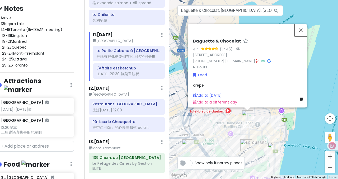
click at [302, 26] on button "Close" at bounding box center [300, 30] width 13 height 13
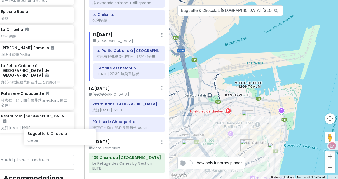
scroll to position [384, 7]
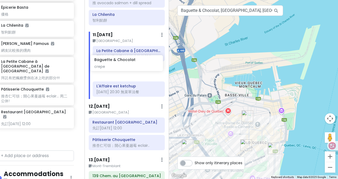
drag, startPoint x: 28, startPoint y: 145, endPoint x: 122, endPoint y: 65, distance: 122.8
click at [122, 65] on div "Honeymoon? Private Change Dates Make a Copy Delete Trip Go Pro ⚡️ Give Feedback…" at bounding box center [169, 89] width 338 height 179
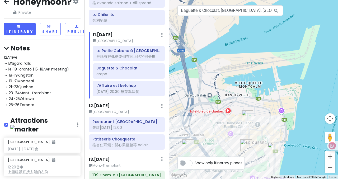
scroll to position [0, 0]
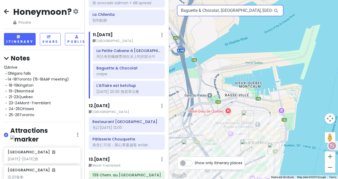
click at [186, 13] on input "Baguette & Chocolat, [GEOGRAPHIC_DATA], [GEOGRAPHIC_DATA], [GEOGRAPHIC_DATA], […" at bounding box center [230, 10] width 106 height 11
paste input "[GEOGRAPHIC_DATA][PERSON_NAME][PERSON_NAME]"
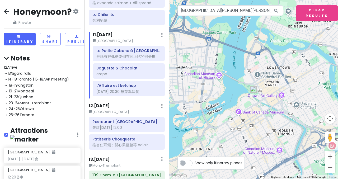
click at [253, 92] on img at bounding box center [253, 89] width 11 height 11
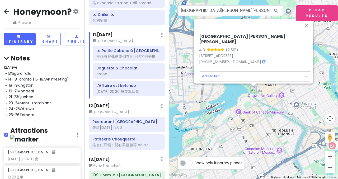
click at [255, 73] on body "Honeymoon? Private Change Dates Make a Copy Delete Trip Go Pro ⚡️ Give Feedback…" at bounding box center [169, 89] width 338 height 179
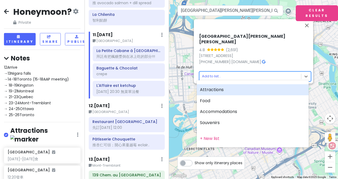
click at [221, 90] on div "Attractions" at bounding box center [253, 89] width 112 height 11
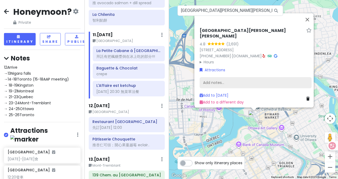
click at [224, 79] on div "Add notes..." at bounding box center [255, 82] width 112 height 11
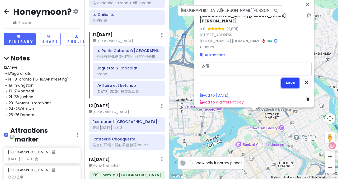
click at [286, 79] on button "Save" at bounding box center [290, 83] width 18 height 10
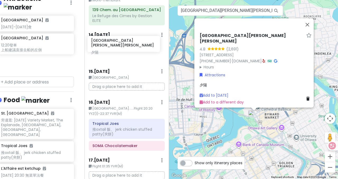
scroll to position [619, 0]
drag, startPoint x: 38, startPoint y: 72, endPoint x: 122, endPoint y: 49, distance: 86.7
click at [122, 49] on div "Honeymoon? Private Change Dates Make a Copy Delete Trip Go Pro ⚡️ Give Feedback…" at bounding box center [169, 89] width 338 height 179
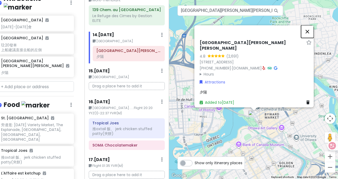
click at [309, 33] on button "Close" at bounding box center [307, 31] width 13 height 13
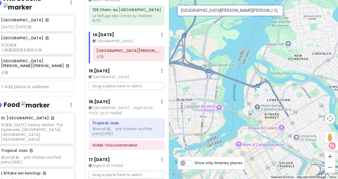
click at [205, 10] on input "[GEOGRAPHIC_DATA][PERSON_NAME][PERSON_NAME], [GEOGRAPHIC_DATA], [GEOGRAPHIC_DAT…" at bounding box center [230, 10] width 106 height 11
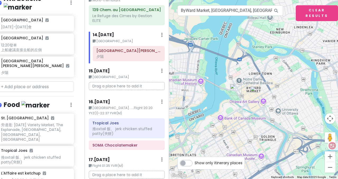
click at [251, 90] on img at bounding box center [253, 89] width 11 height 11
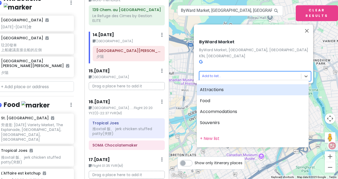
click at [266, 71] on body "Honeymoon? Private Change Dates Make a Copy Delete Trip Go Pro ⚡️ Give Feedback…" at bounding box center [169, 89] width 338 height 179
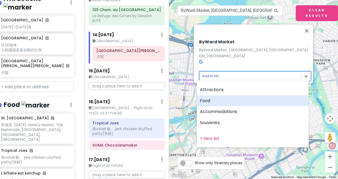
click at [215, 100] on div "Food" at bounding box center [253, 100] width 112 height 11
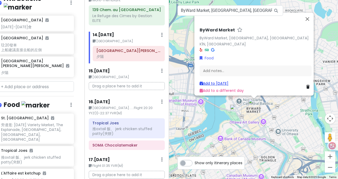
click at [222, 81] on link "Add to [DATE]" at bounding box center [213, 83] width 29 height 5
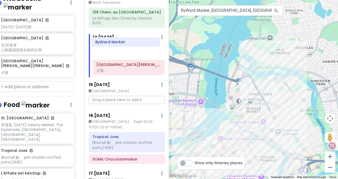
drag, startPoint x: 122, startPoint y: 61, endPoint x: 121, endPoint y: 44, distance: 17.4
click at [121, 48] on div "[GEOGRAPHIC_DATA][PERSON_NAME][PERSON_NAME] 夕陽 ByWard Market" at bounding box center [129, 62] width 80 height 29
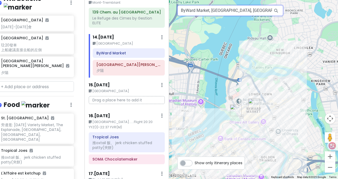
click at [202, 12] on input "ByWard Market, [GEOGRAPHIC_DATA], [GEOGRAPHIC_DATA], [GEOGRAPHIC_DATA]" at bounding box center [230, 10] width 106 height 11
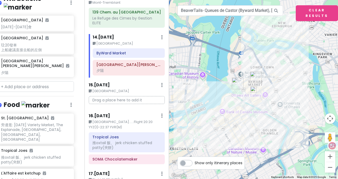
click at [254, 77] on img "ByWard Market" at bounding box center [256, 77] width 16 height 16
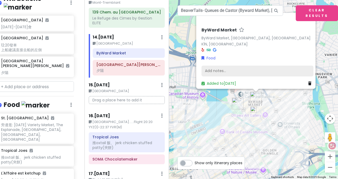
click at [231, 66] on div "Add notes..." at bounding box center [257, 70] width 112 height 11
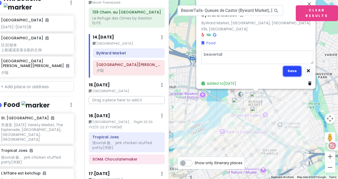
click at [295, 68] on button "Save" at bounding box center [292, 71] width 18 height 10
